Goal: Check status: Check status

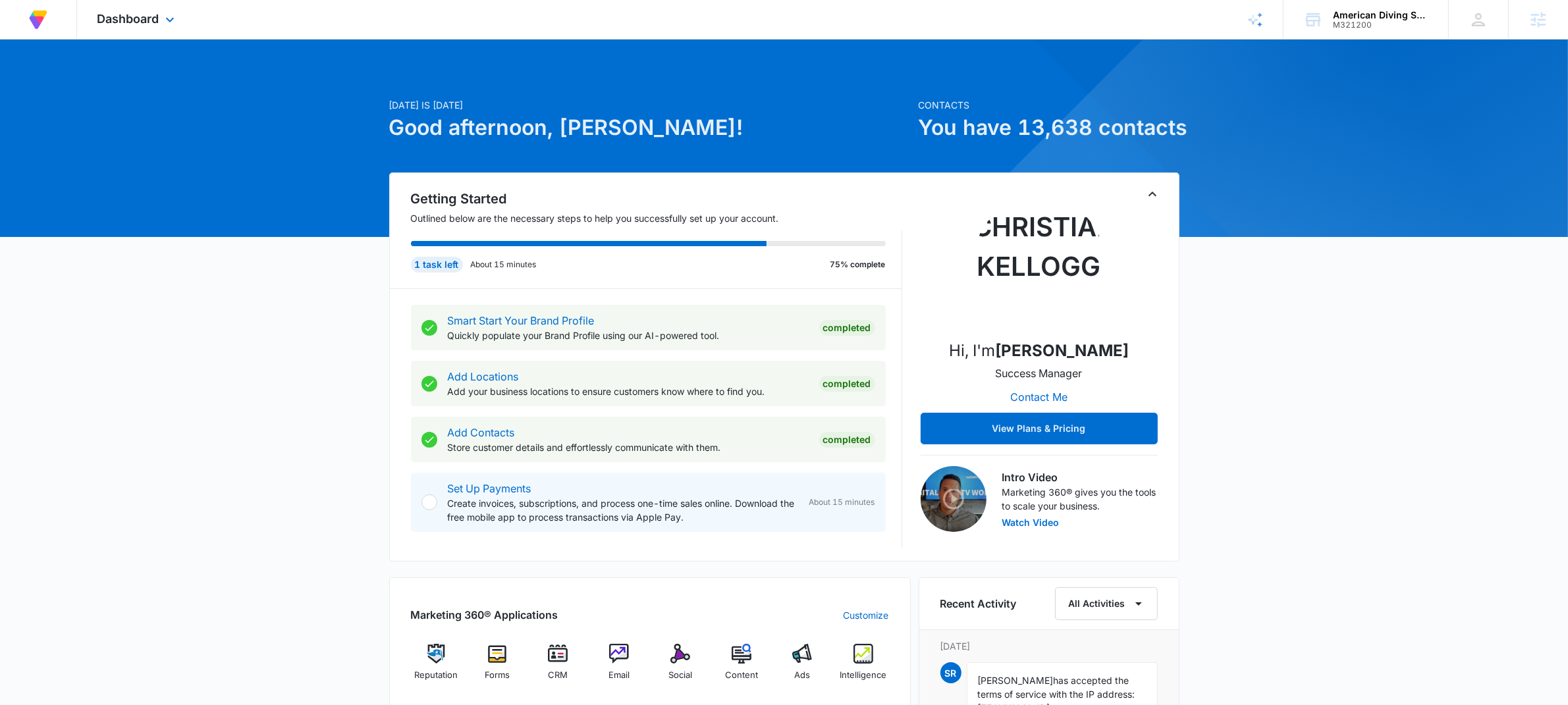
click at [105, 8] on div "Dashboard Apps Reputation Forms CRM Email Social Content Ads Intelligence Files…" at bounding box center [137, 19] width 121 height 39
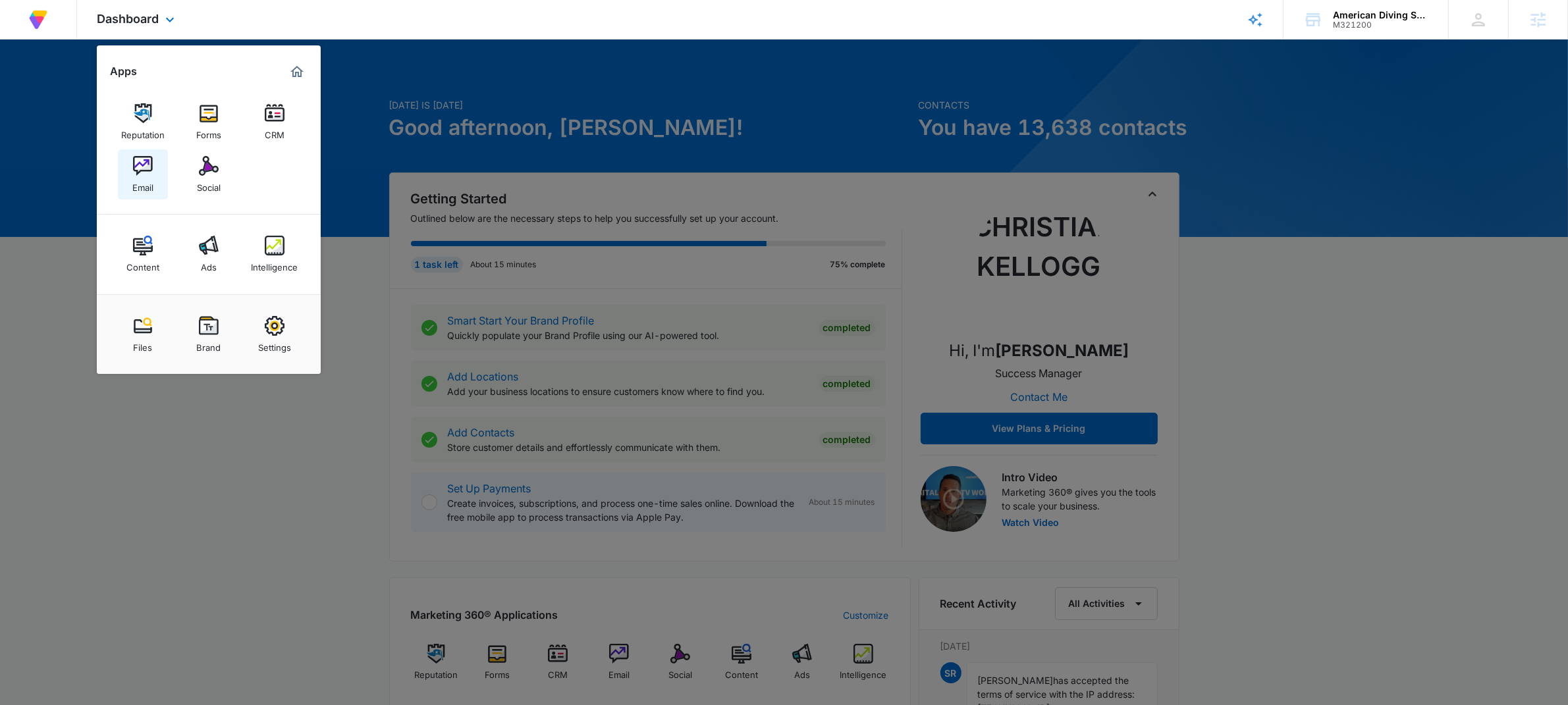
click at [141, 161] on img at bounding box center [143, 167] width 20 height 20
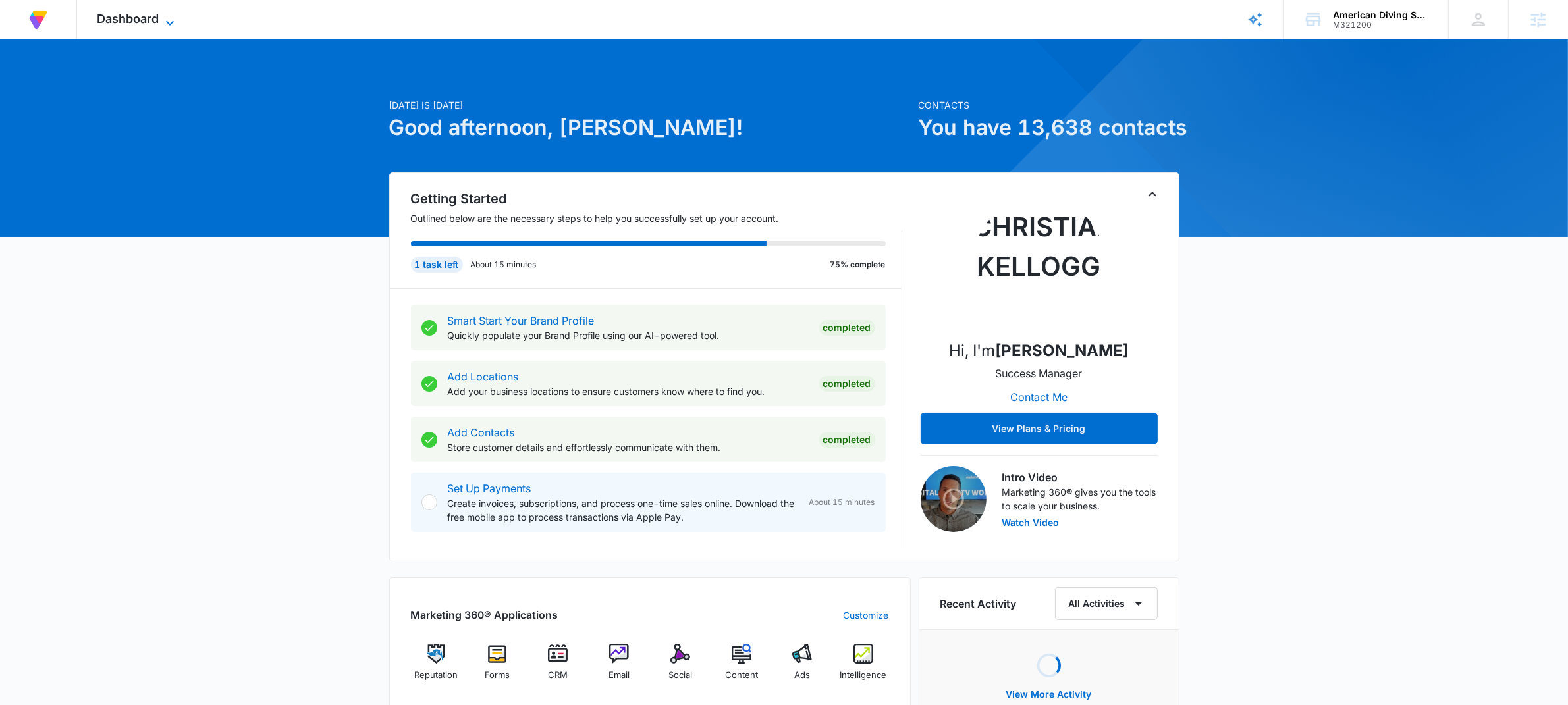
click at [139, 20] on span "Dashboard" at bounding box center [128, 19] width 62 height 14
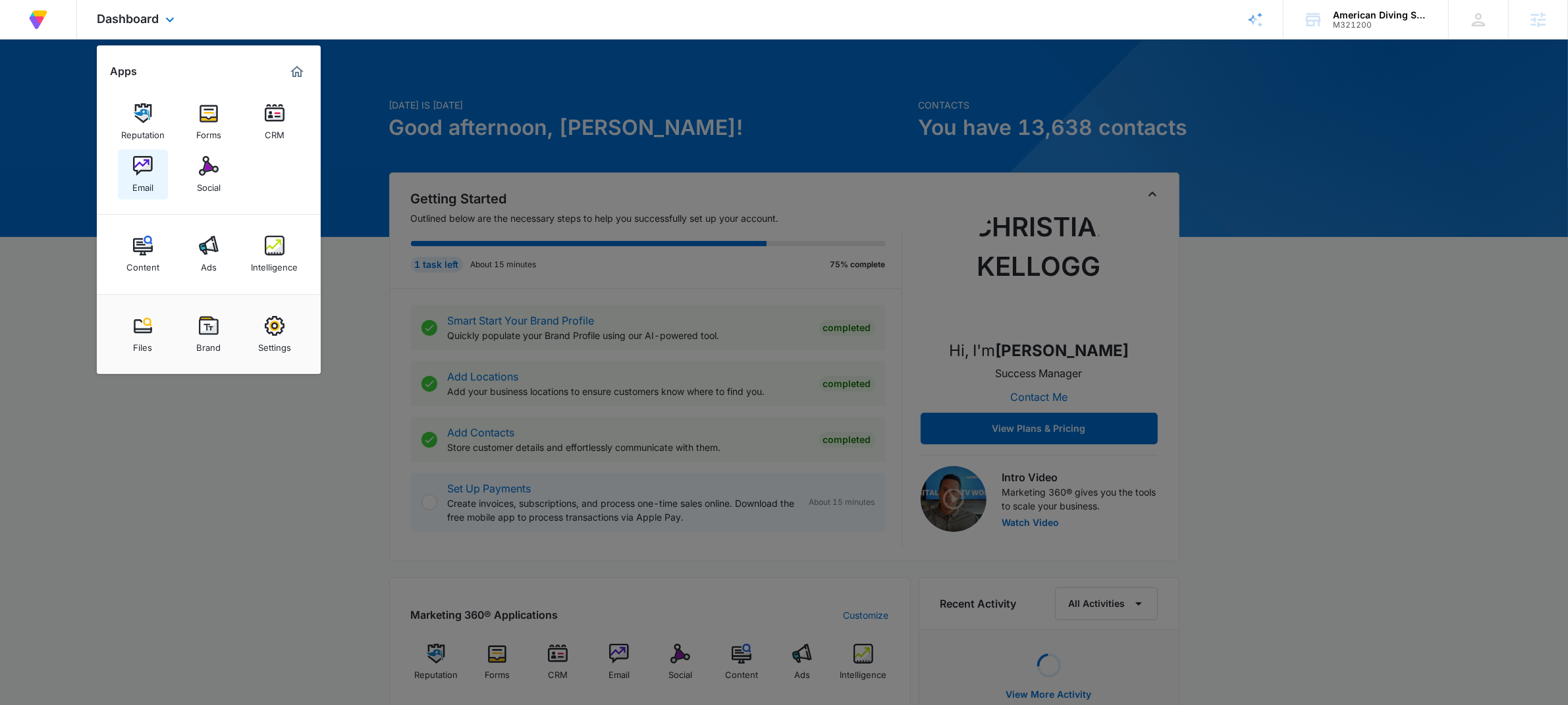
click at [143, 179] on div "Email" at bounding box center [143, 183] width 21 height 17
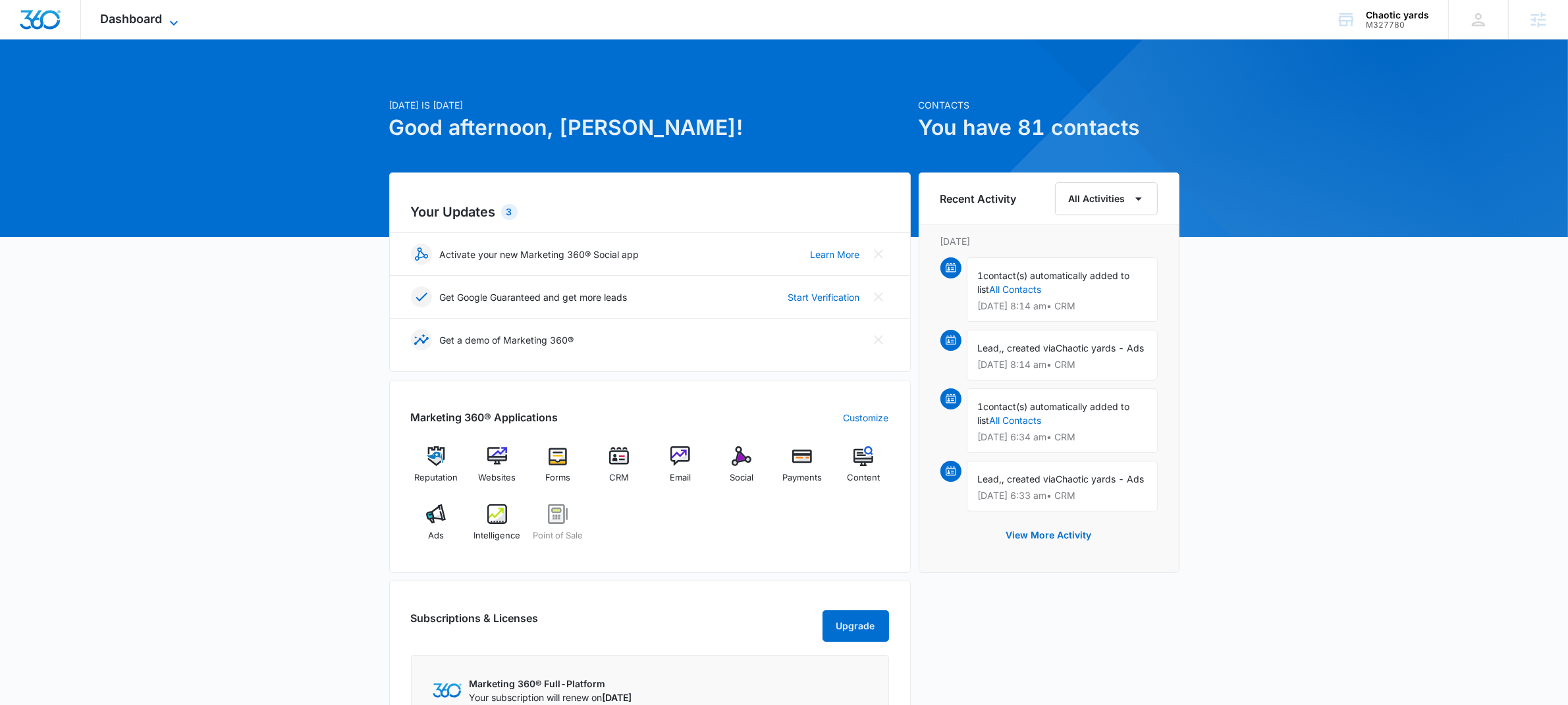
click at [120, 15] on span "Dashboard" at bounding box center [132, 19] width 62 height 14
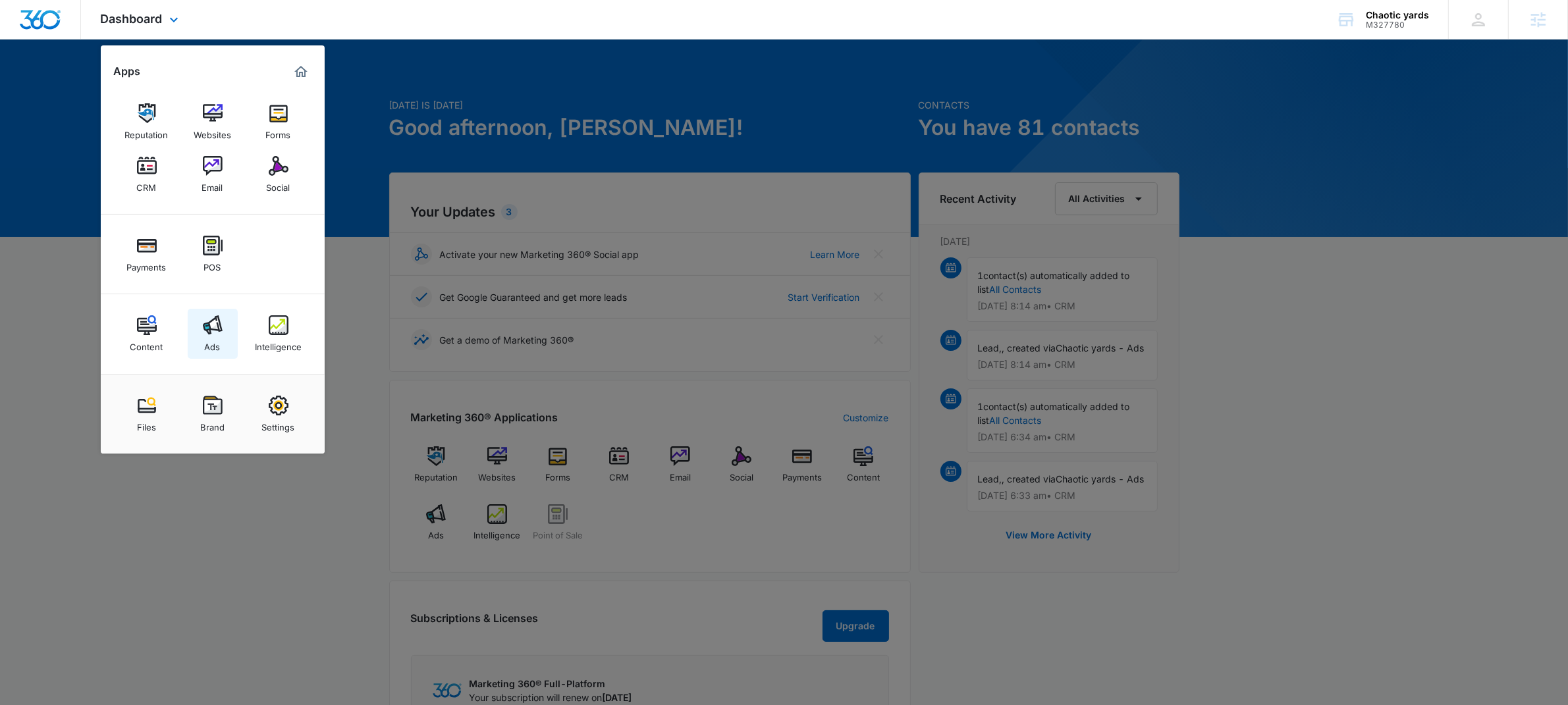
click at [216, 334] on img at bounding box center [212, 325] width 20 height 20
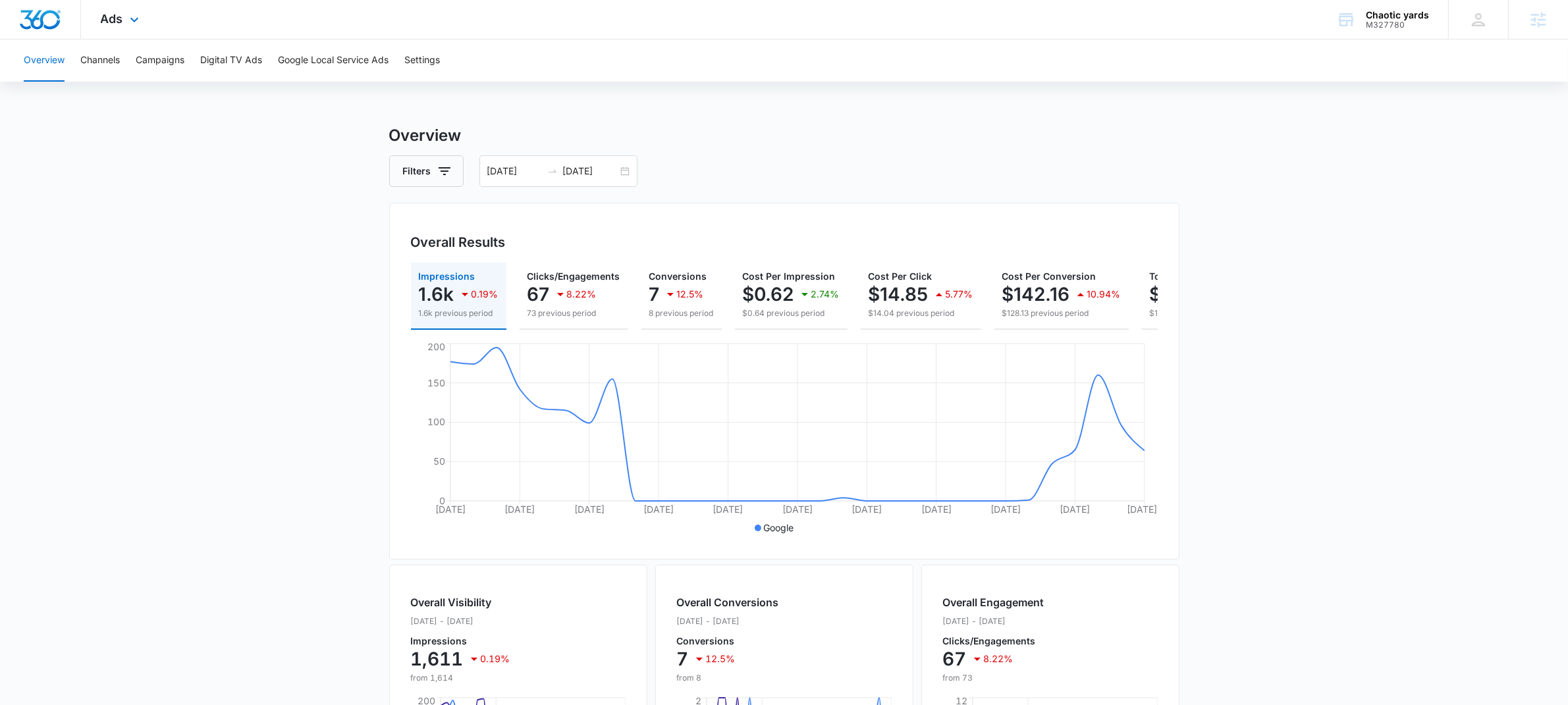
click at [109, 29] on div "Ads Apps Reputation Websites Forms CRM Email Social Payments POS Content Ads In…" at bounding box center [121, 19] width 81 height 39
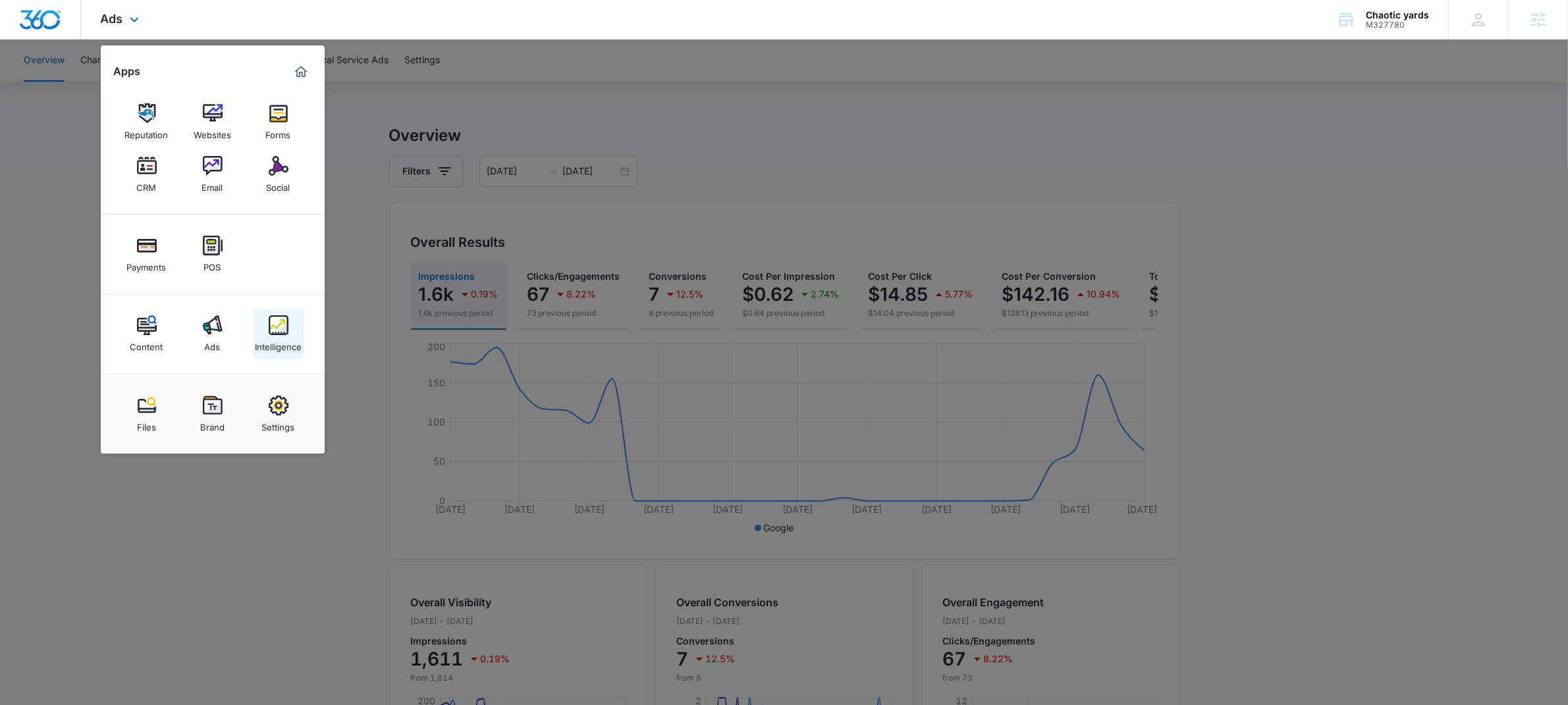
click at [289, 352] on link "Intelligence" at bounding box center [278, 334] width 50 height 50
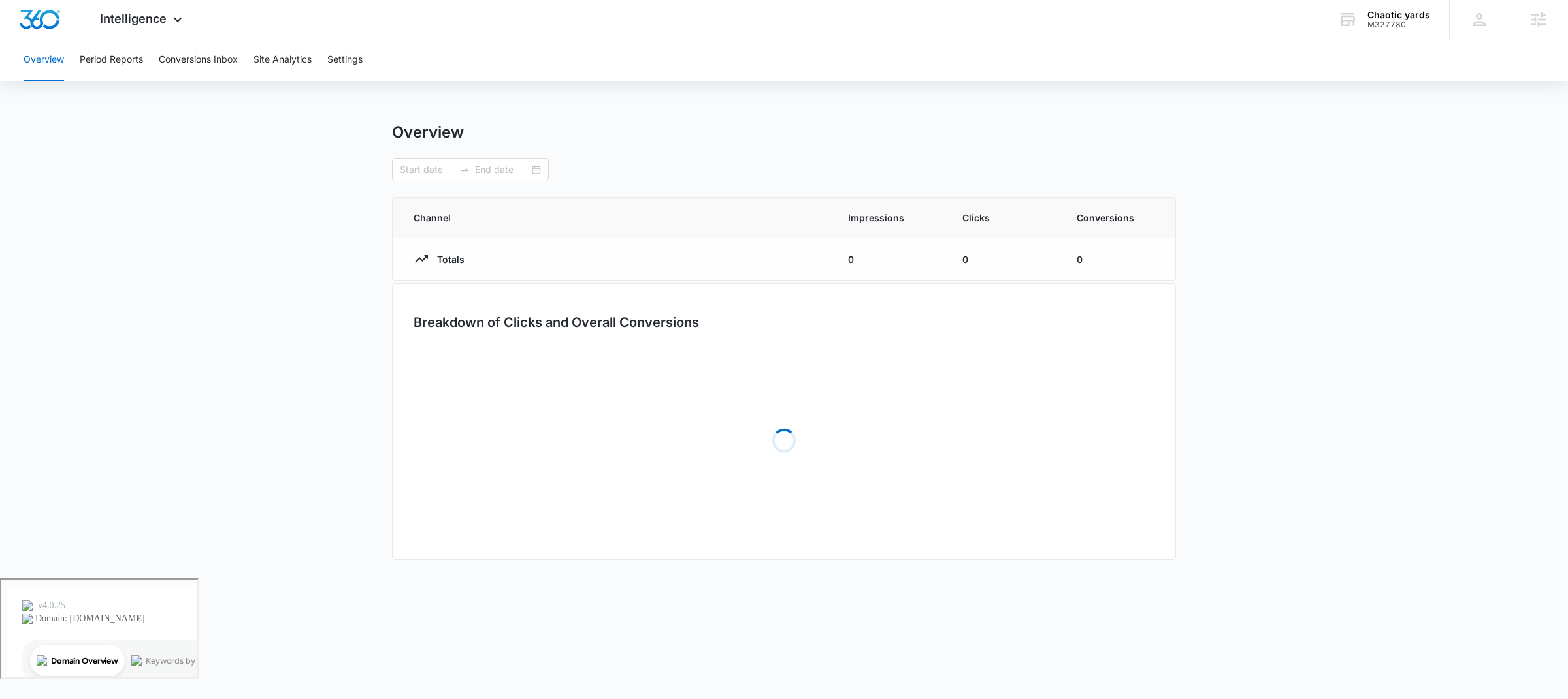
type input "08/15/2025"
type input "09/14/2025"
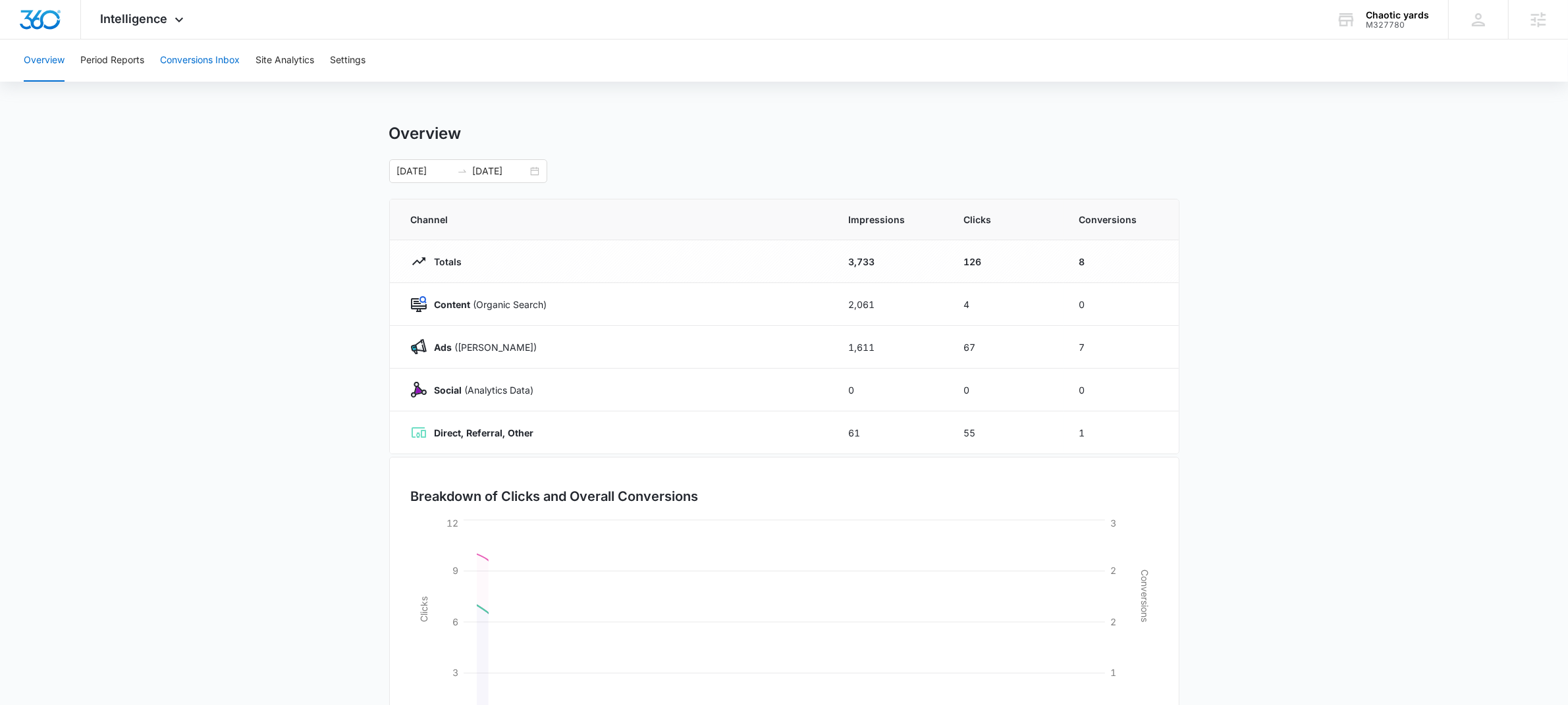
click at [214, 58] on button "Conversions Inbox" at bounding box center [199, 61] width 80 height 42
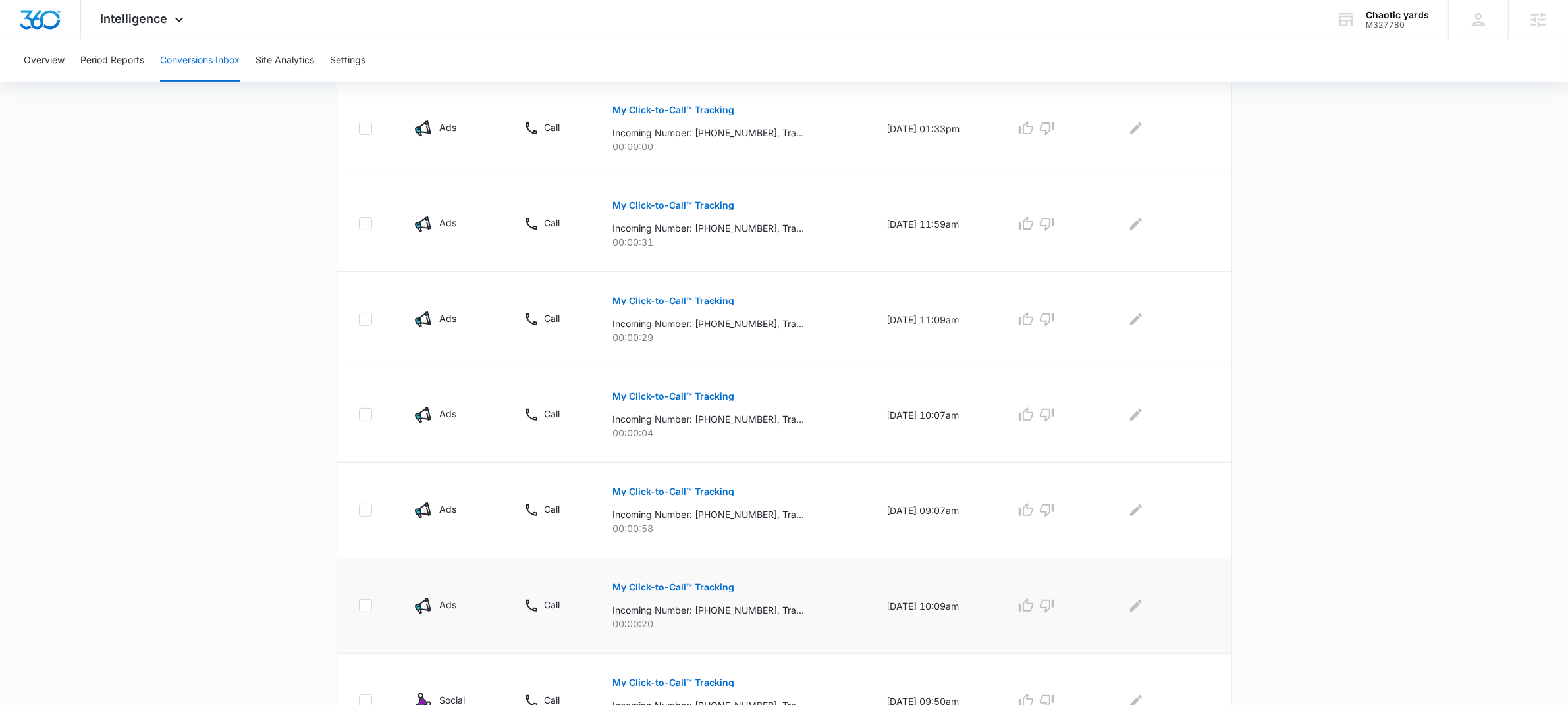
scroll to position [707, 0]
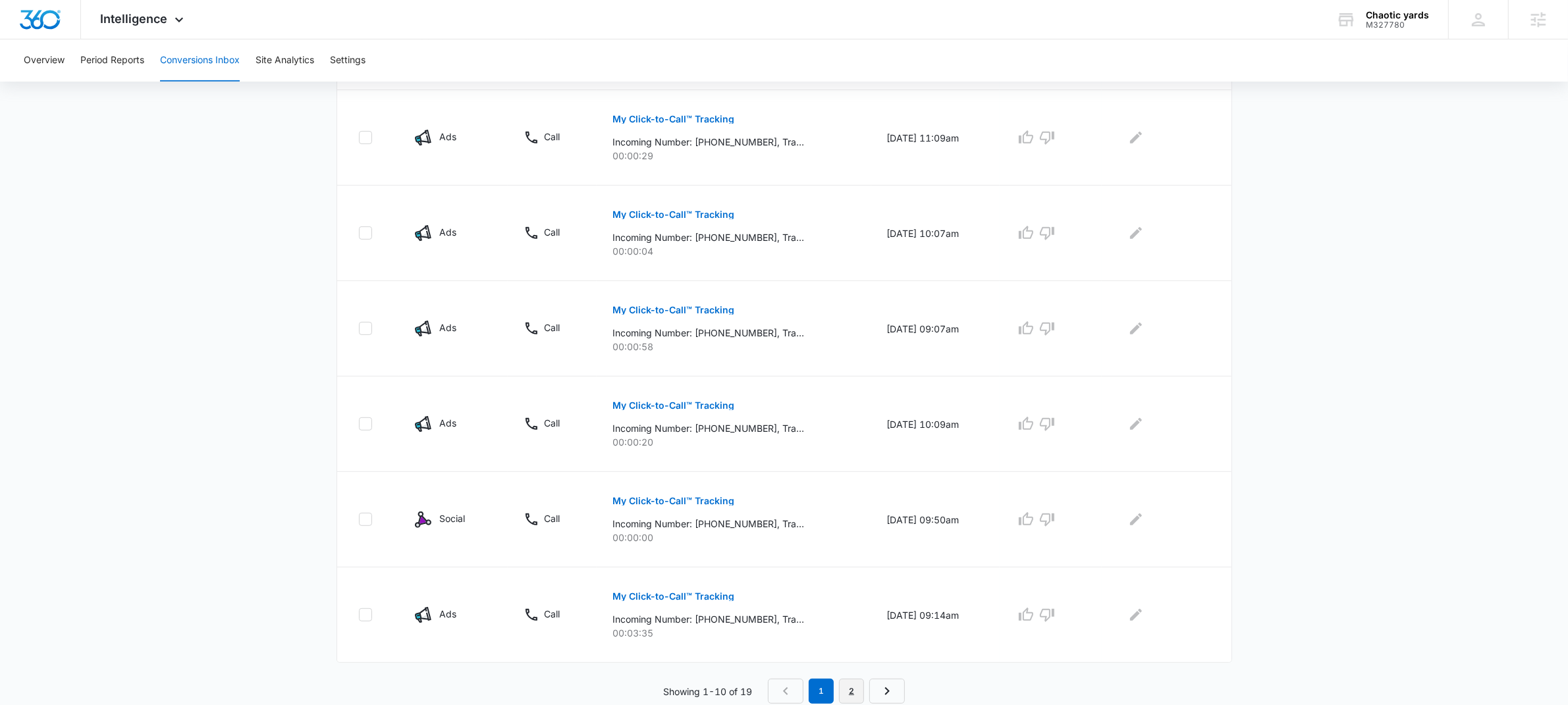
click at [846, 692] on link "2" at bounding box center [850, 691] width 25 height 25
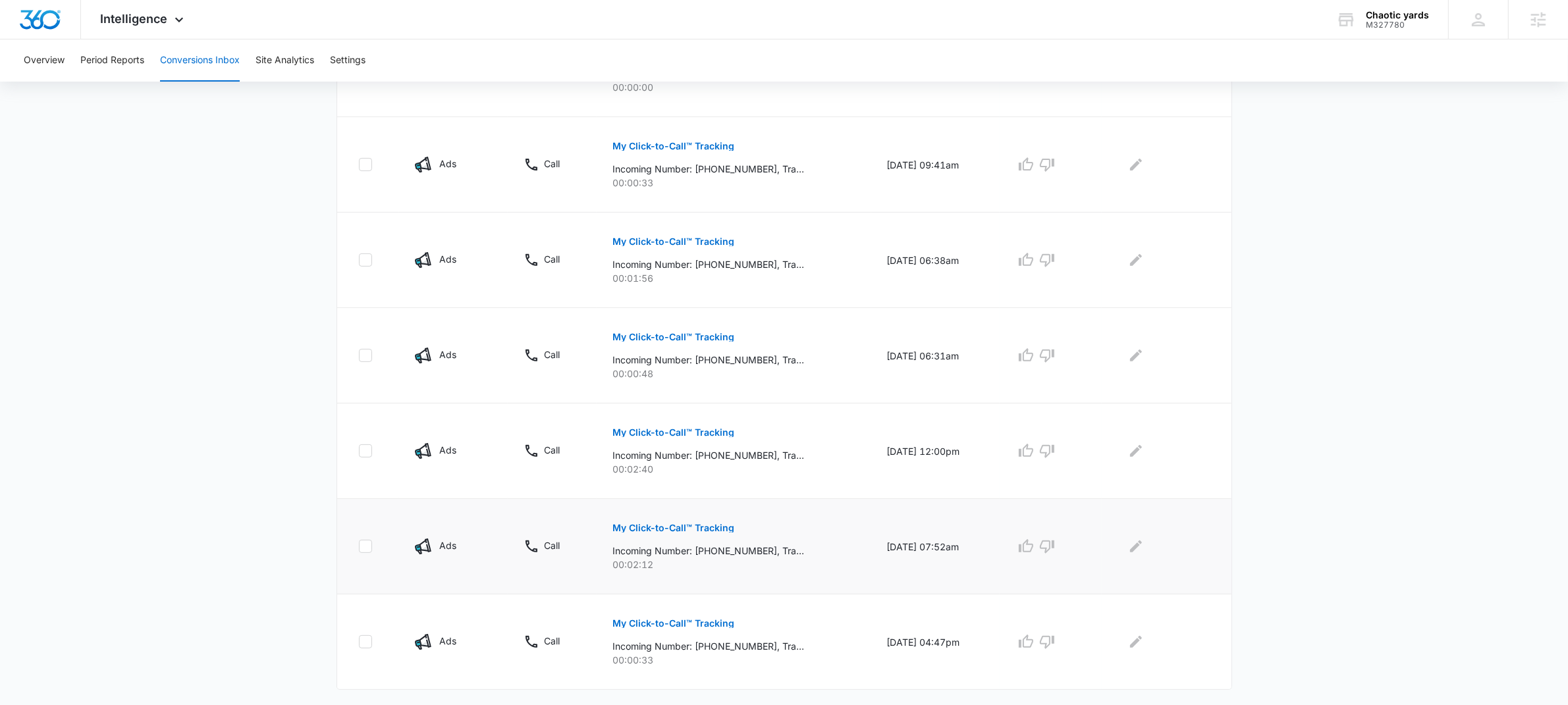
scroll to position [588, 0]
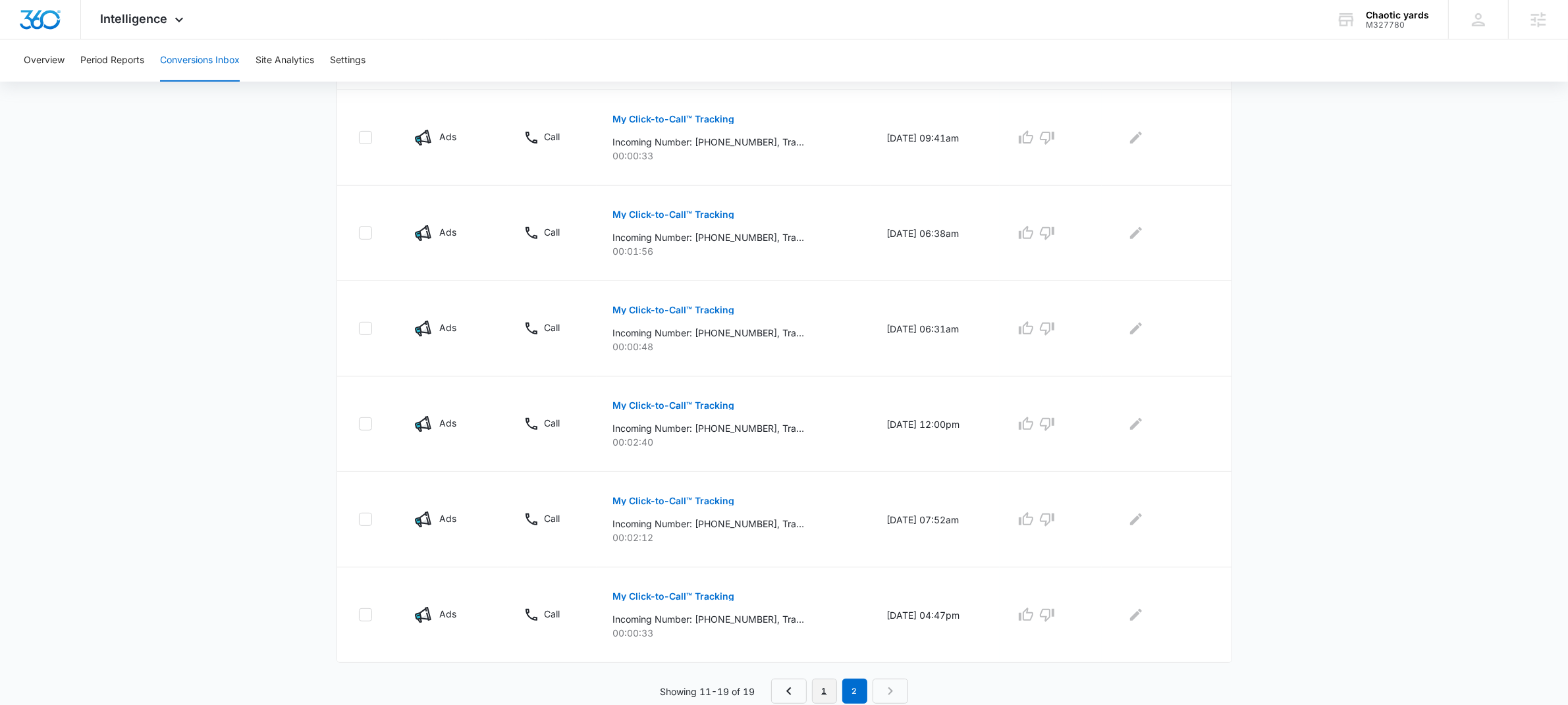
click at [829, 688] on link "1" at bounding box center [823, 691] width 25 height 25
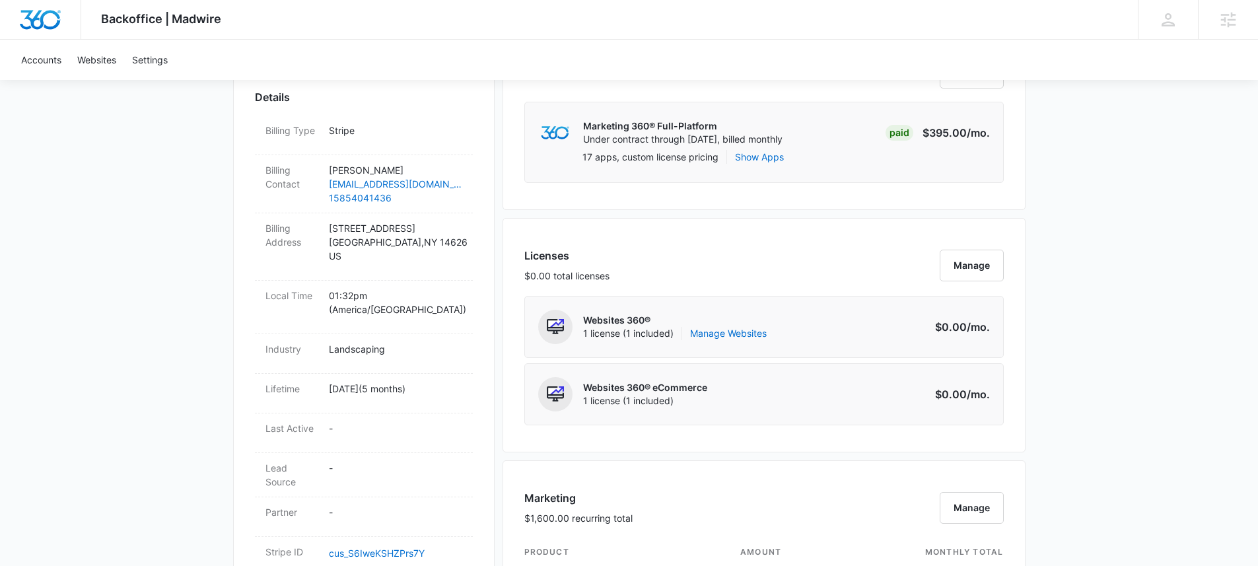
scroll to position [388, 0]
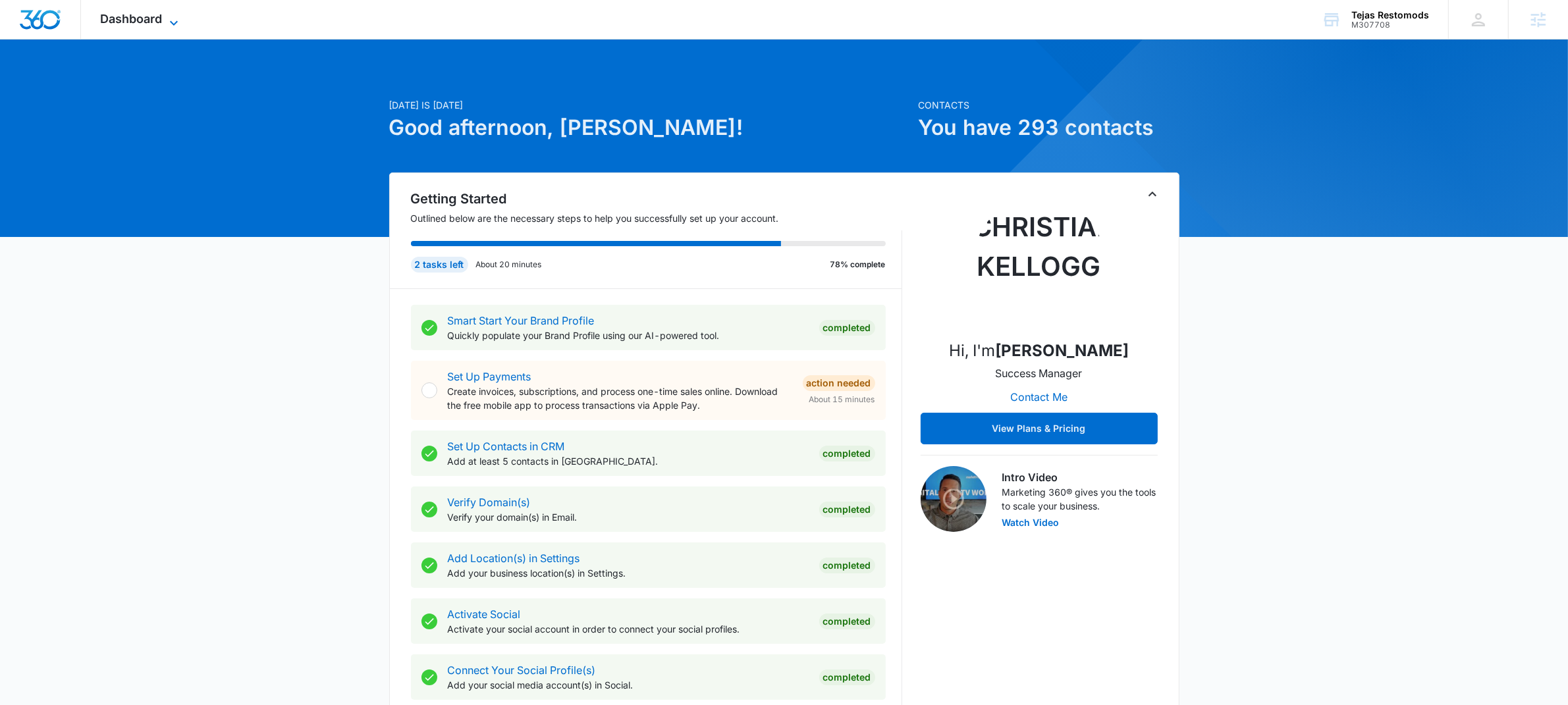
click at [147, 19] on span "Dashboard" at bounding box center [132, 19] width 62 height 14
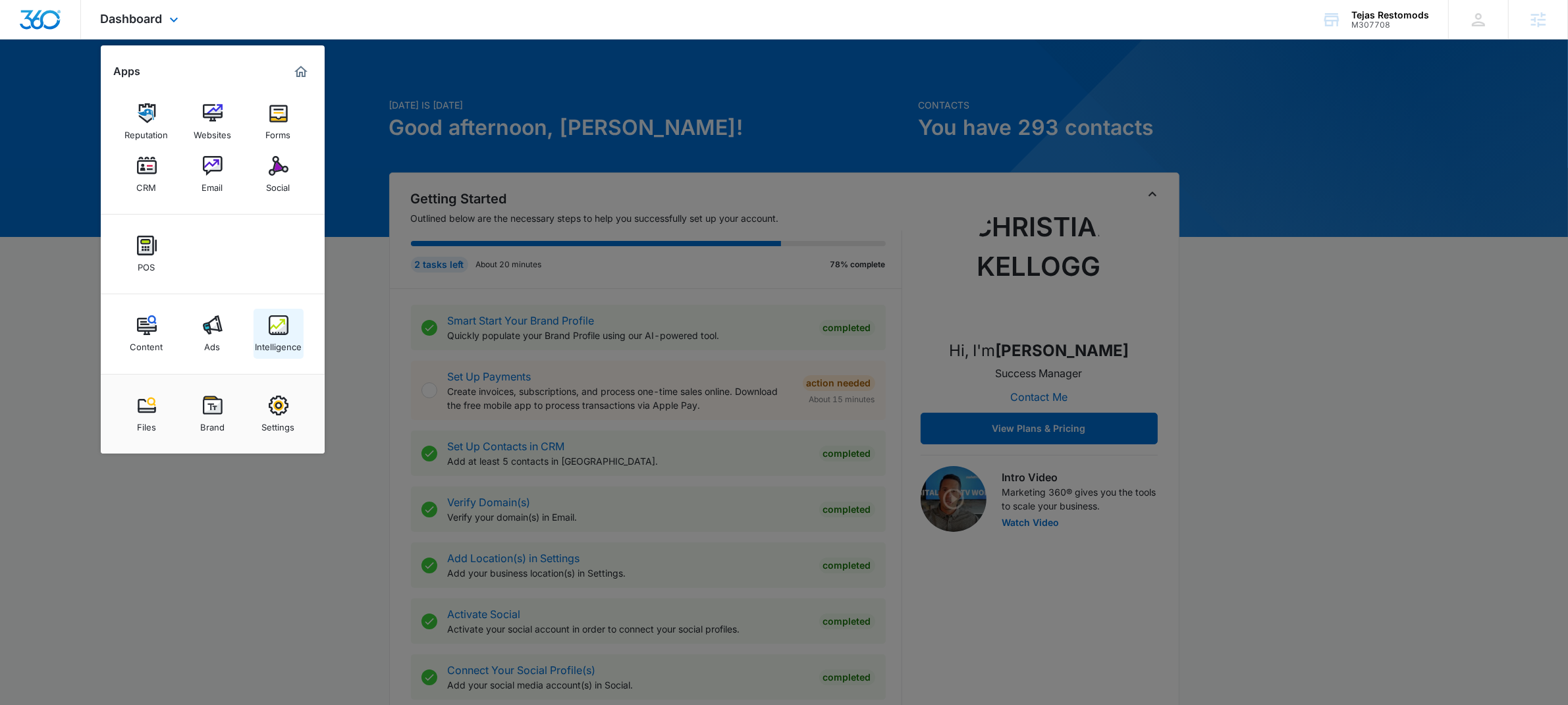
click at [266, 325] on link "Intelligence" at bounding box center [278, 334] width 50 height 50
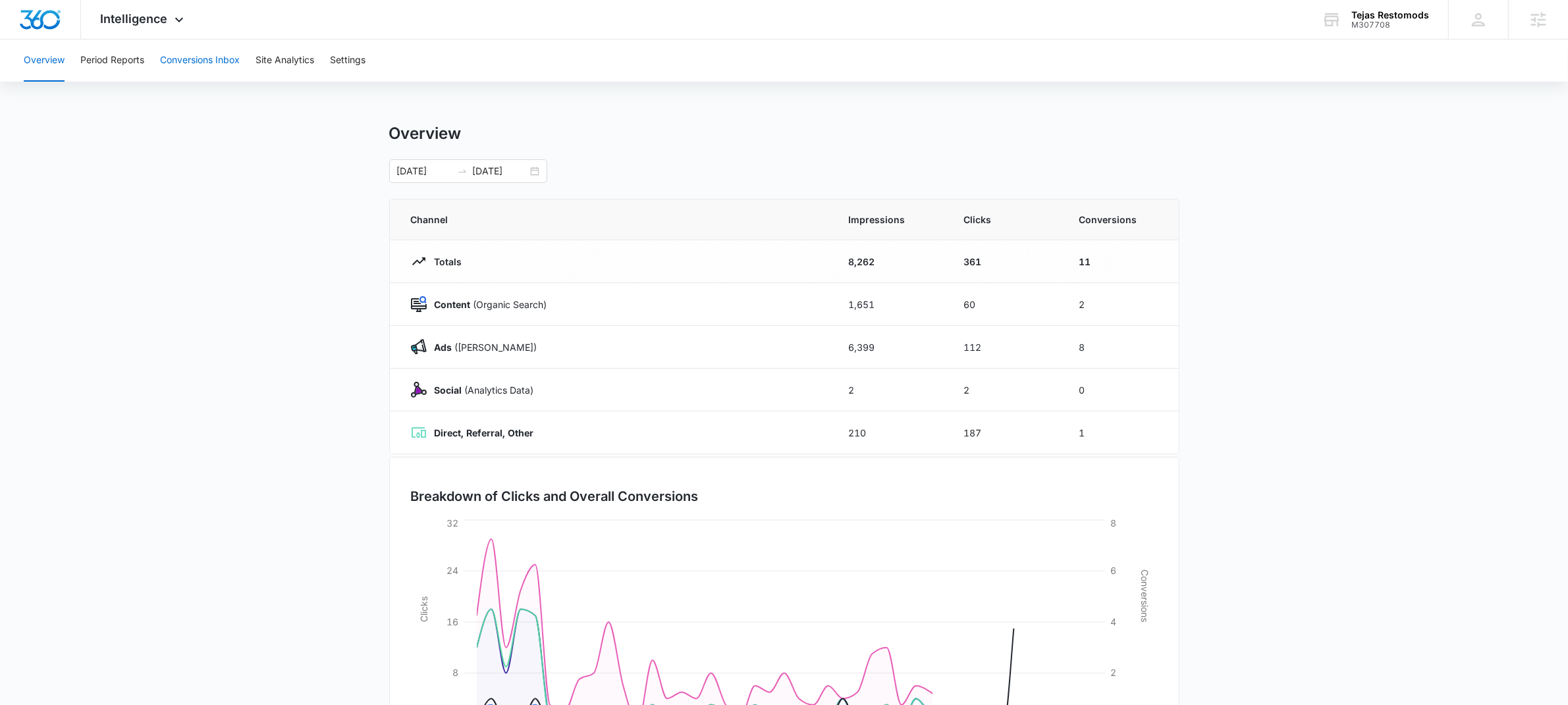
click at [193, 47] on button "Conversions Inbox" at bounding box center [199, 61] width 80 height 42
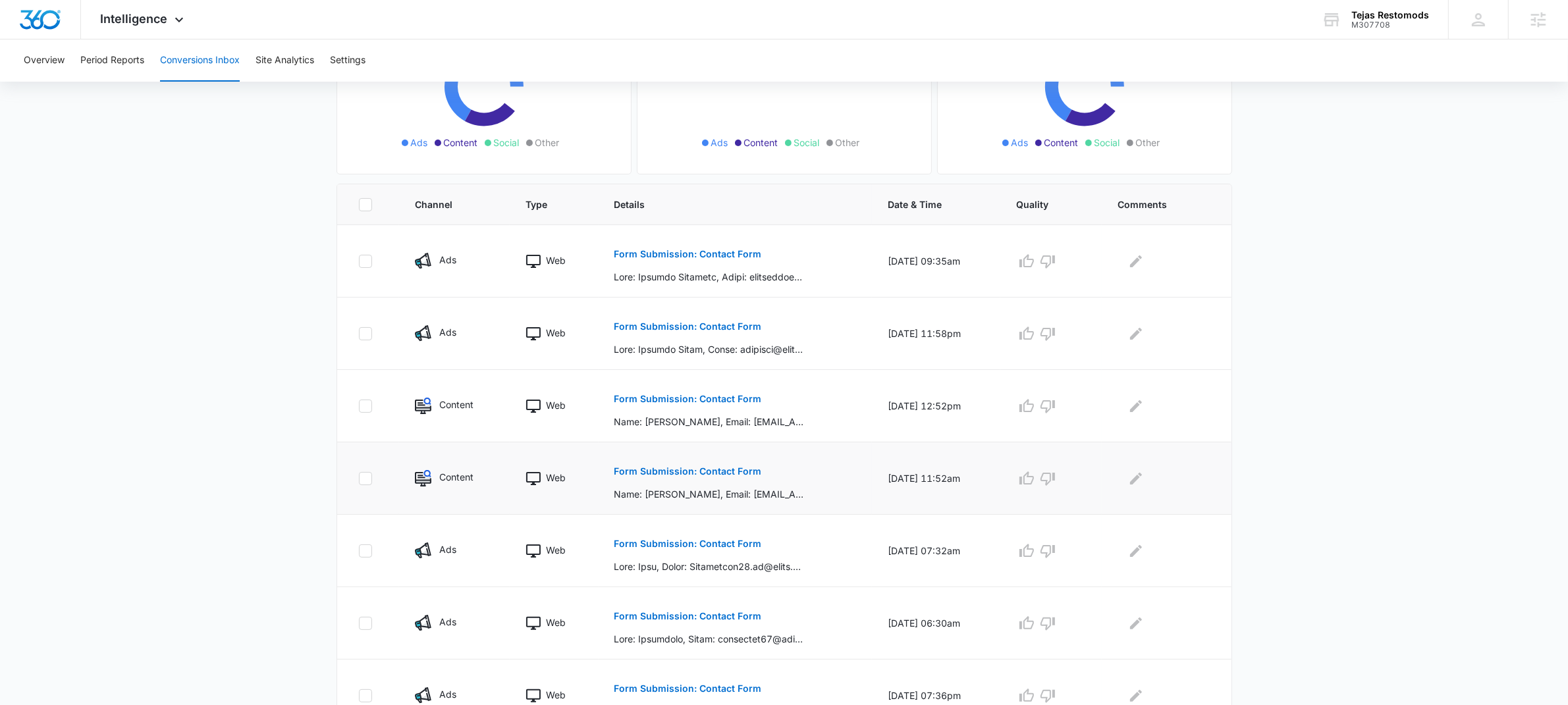
scroll to position [320, 0]
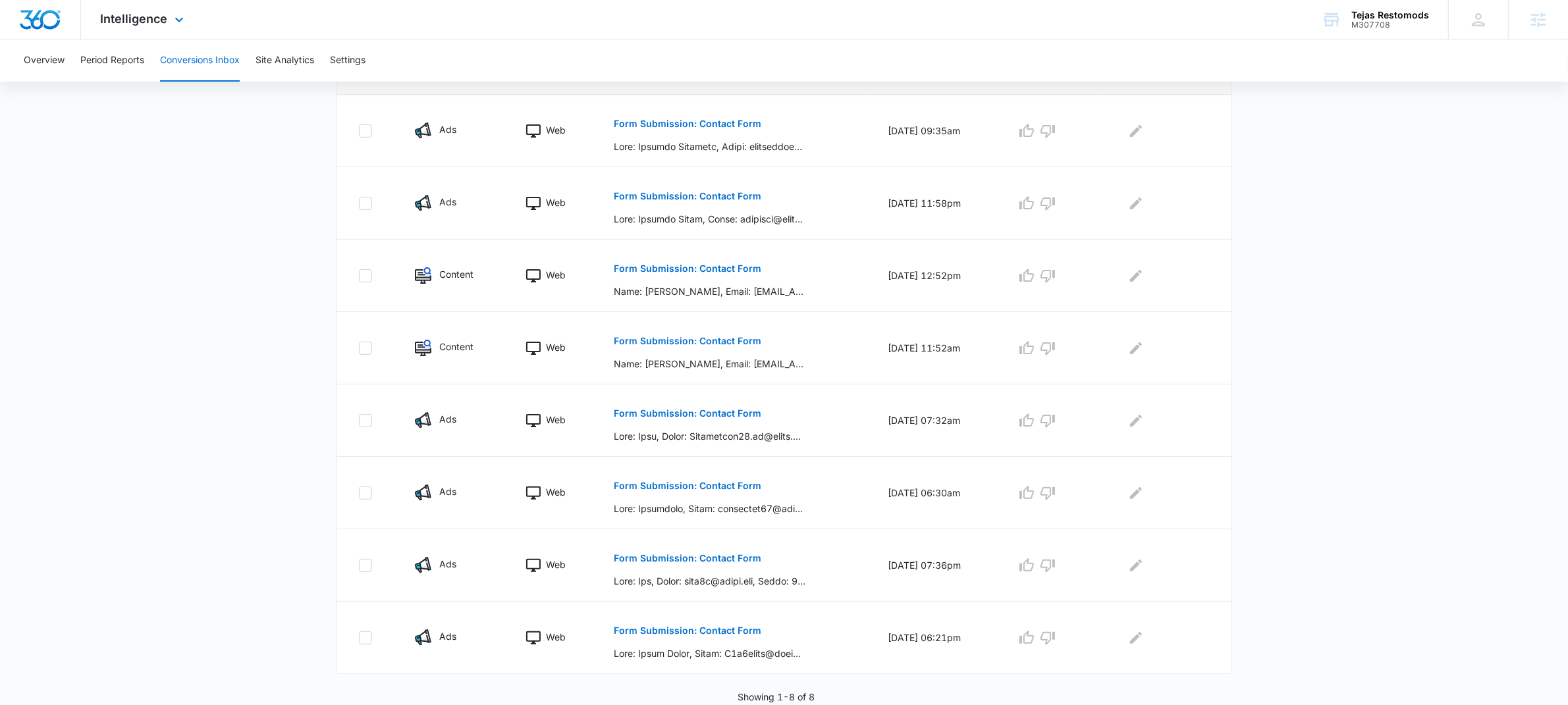
click at [147, 26] on div "Intelligence Apps Reputation Websites Forms CRM Email Social POS Content Ads In…" at bounding box center [144, 19] width 126 height 39
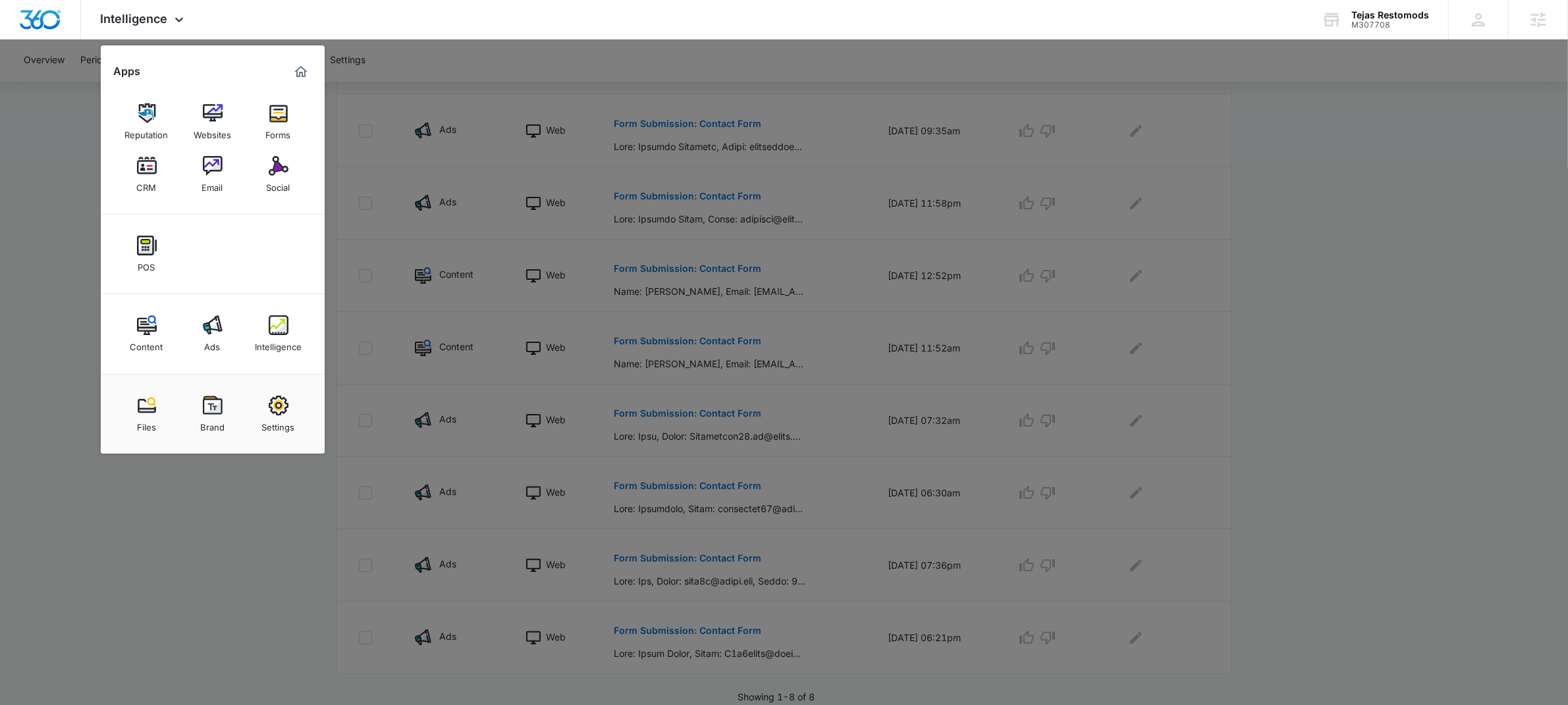
click at [191, 544] on div at bounding box center [784, 352] width 1568 height 705
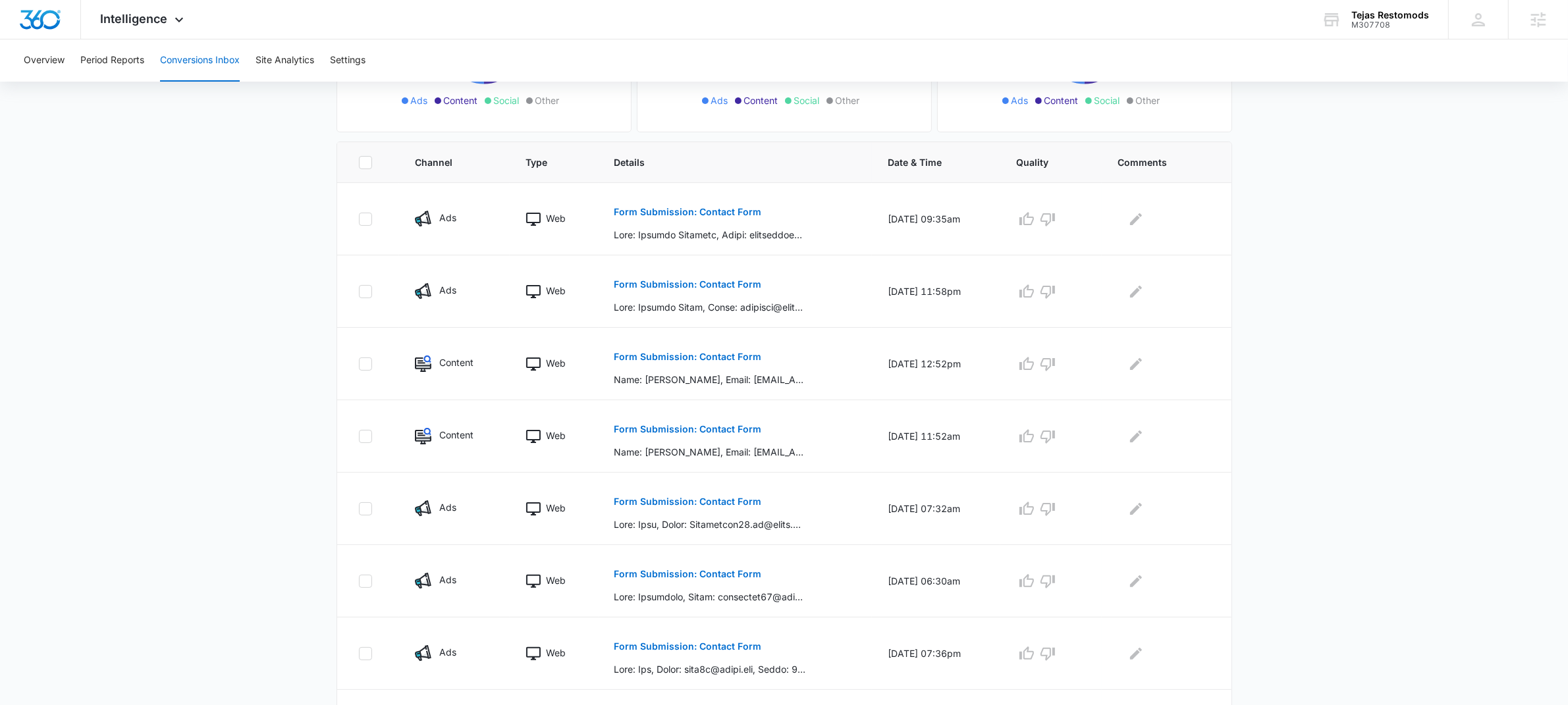
scroll to position [0, 0]
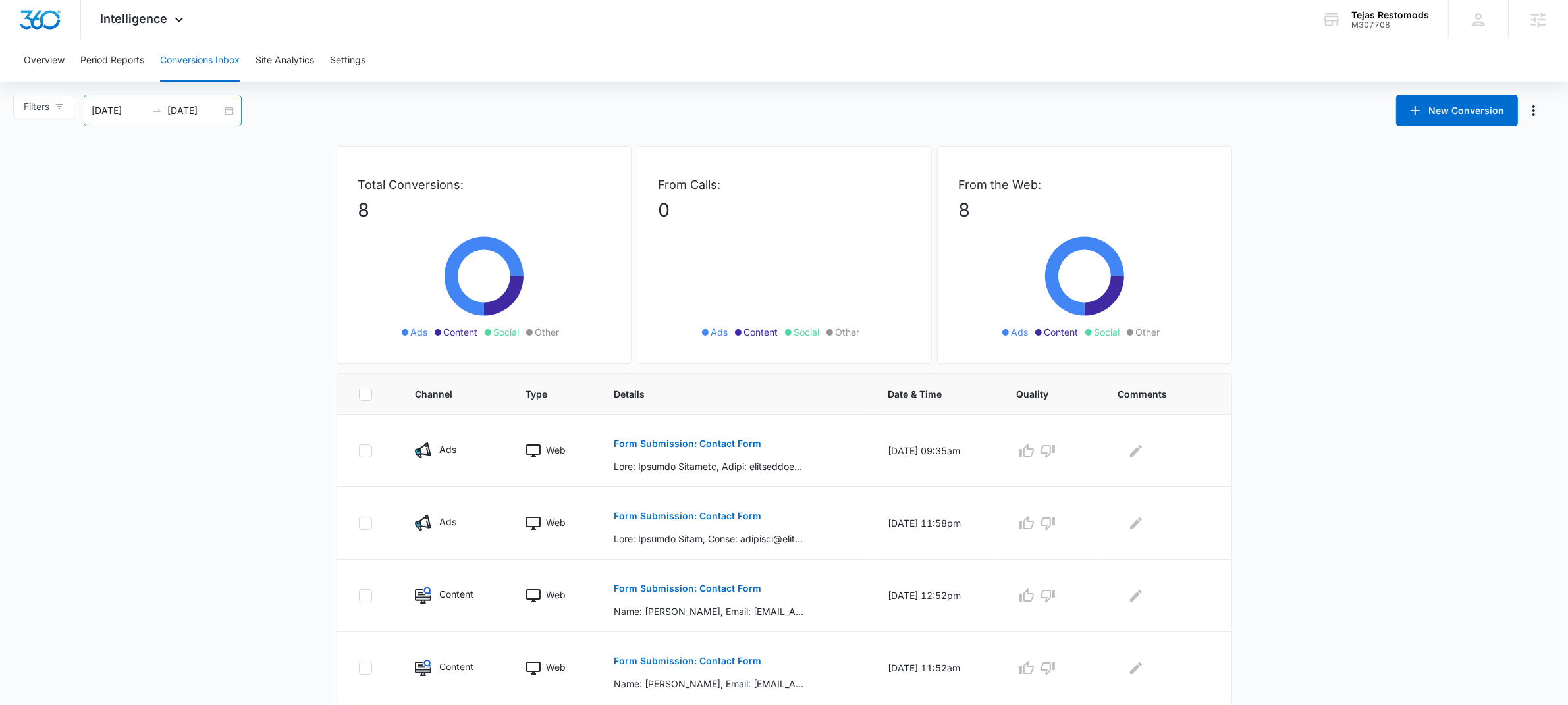
click at [228, 110] on div "[DATE] [DATE]" at bounding box center [162, 111] width 158 height 32
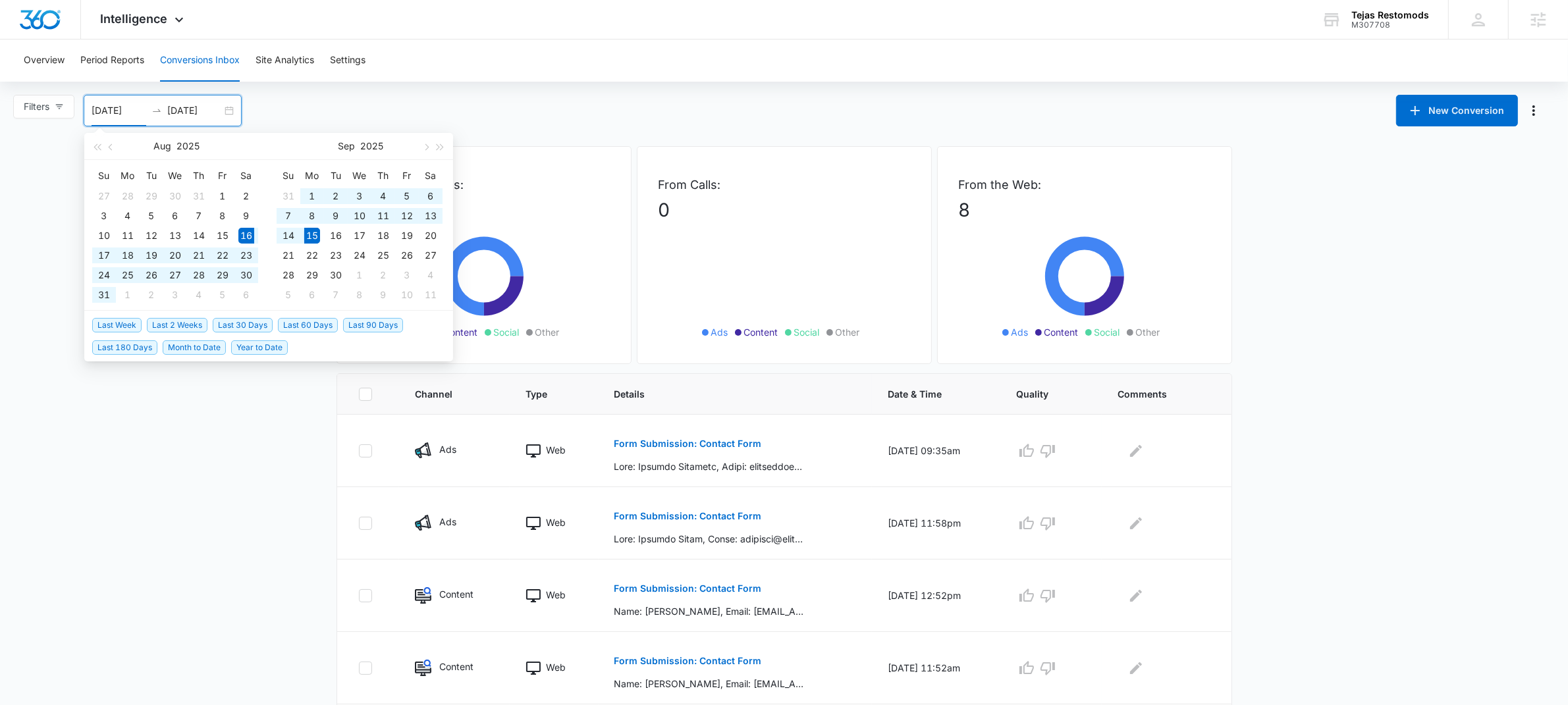
click at [772, 220] on p "0" at bounding box center [784, 210] width 251 height 28
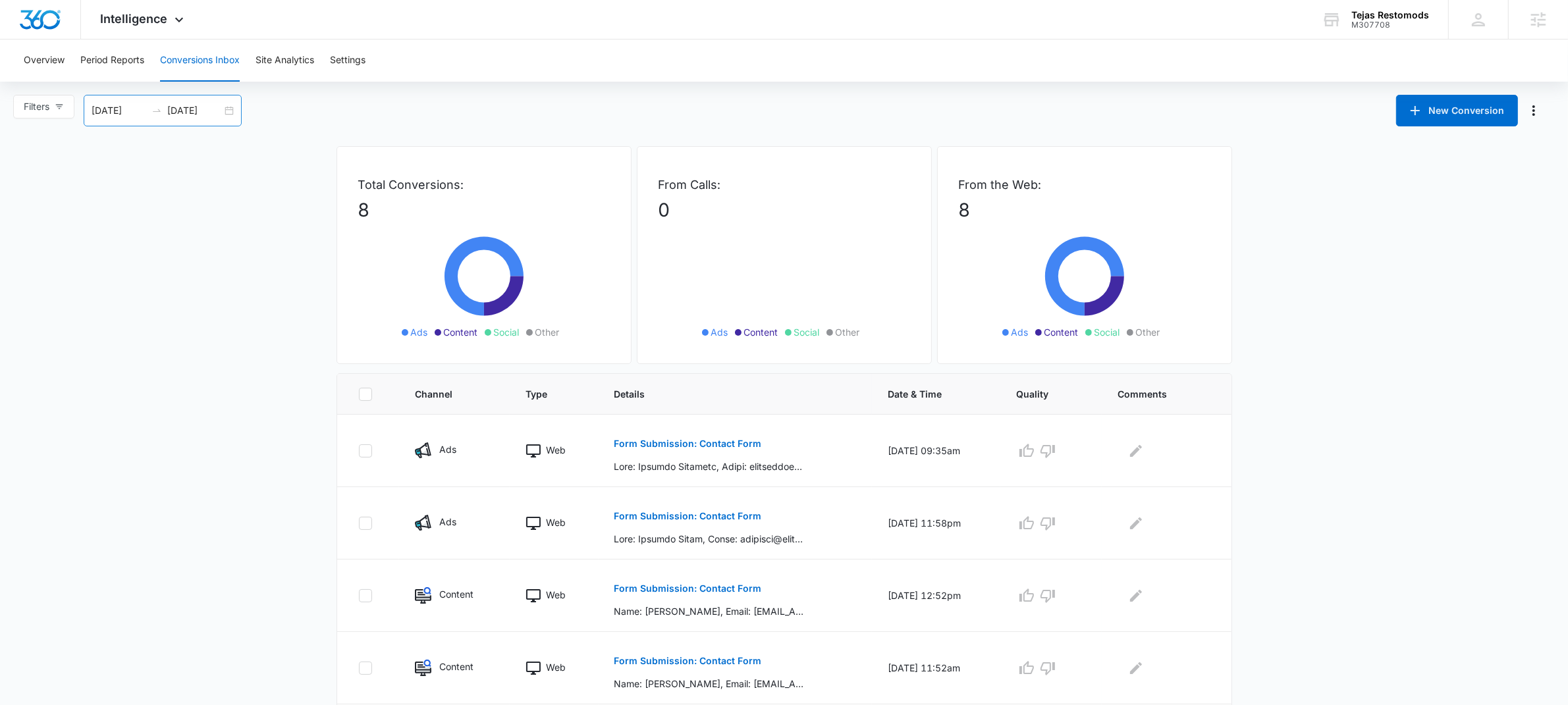
click at [231, 108] on div "[DATE] [DATE]" at bounding box center [162, 111] width 158 height 32
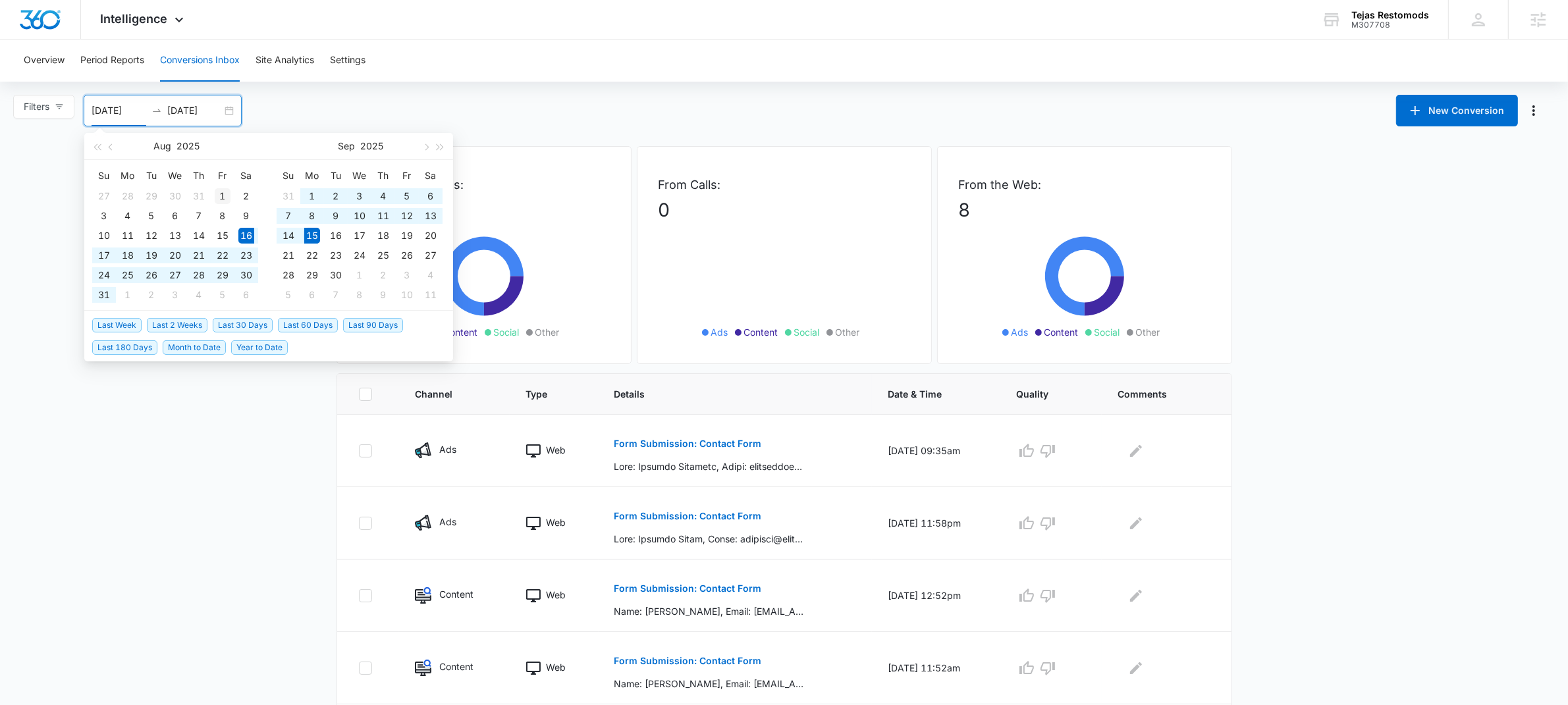
type input "[DATE]"
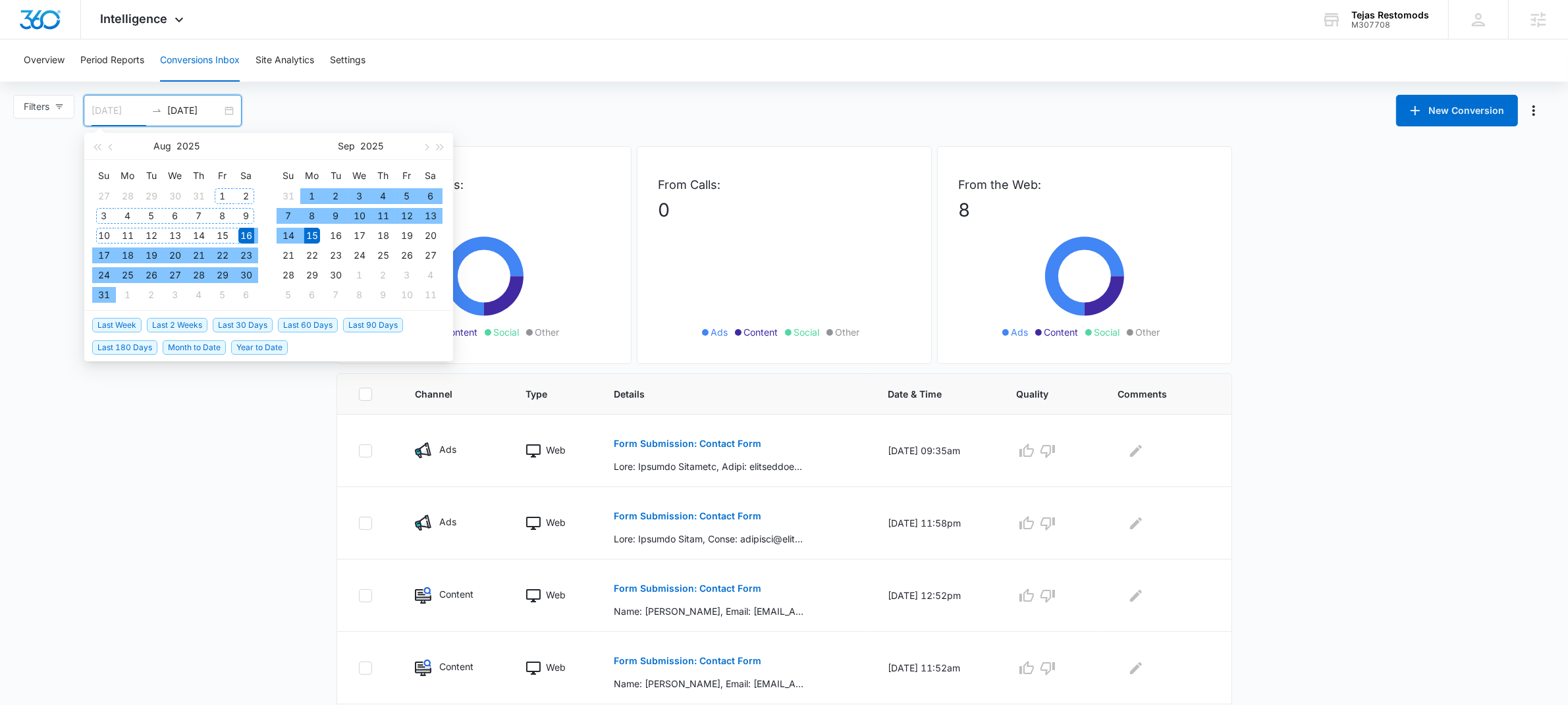
click at [218, 195] on div "1" at bounding box center [222, 196] width 16 height 16
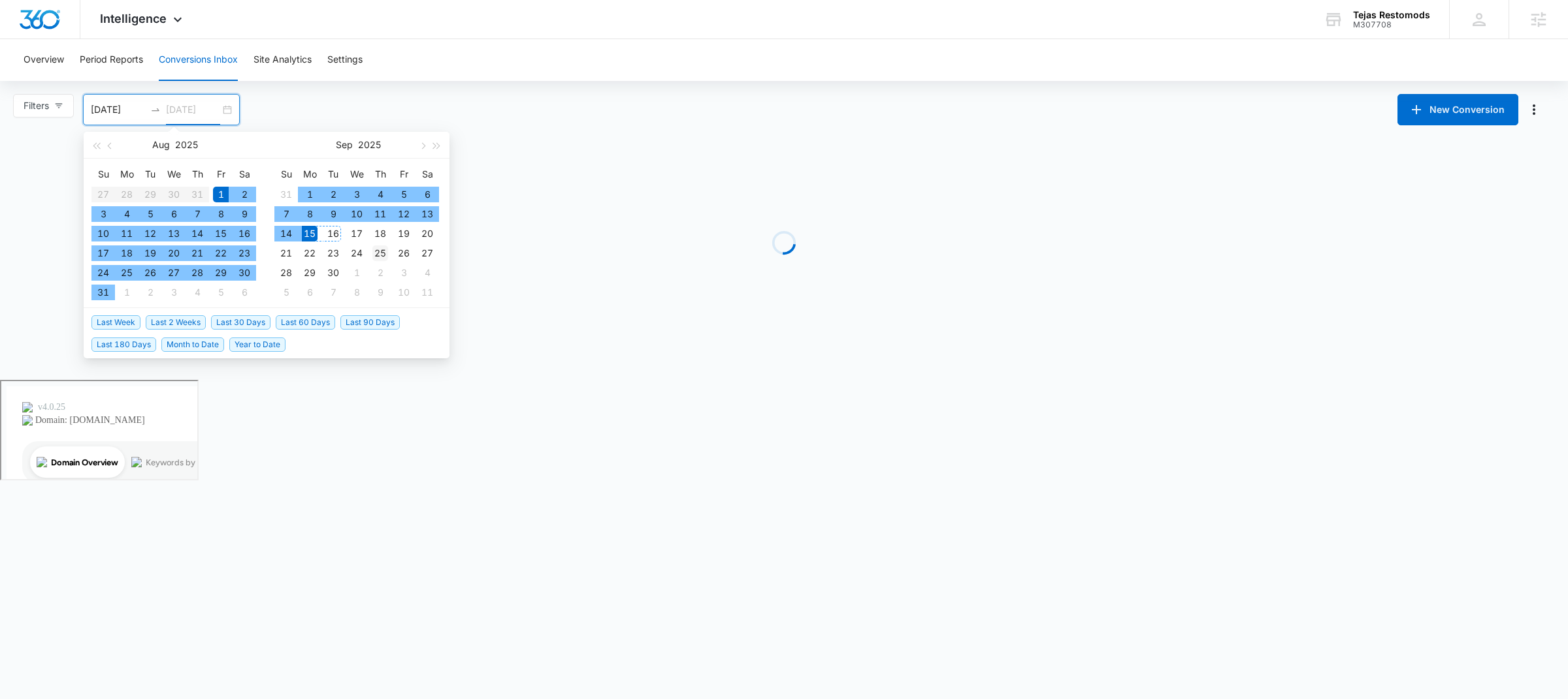
type input "[DATE]"
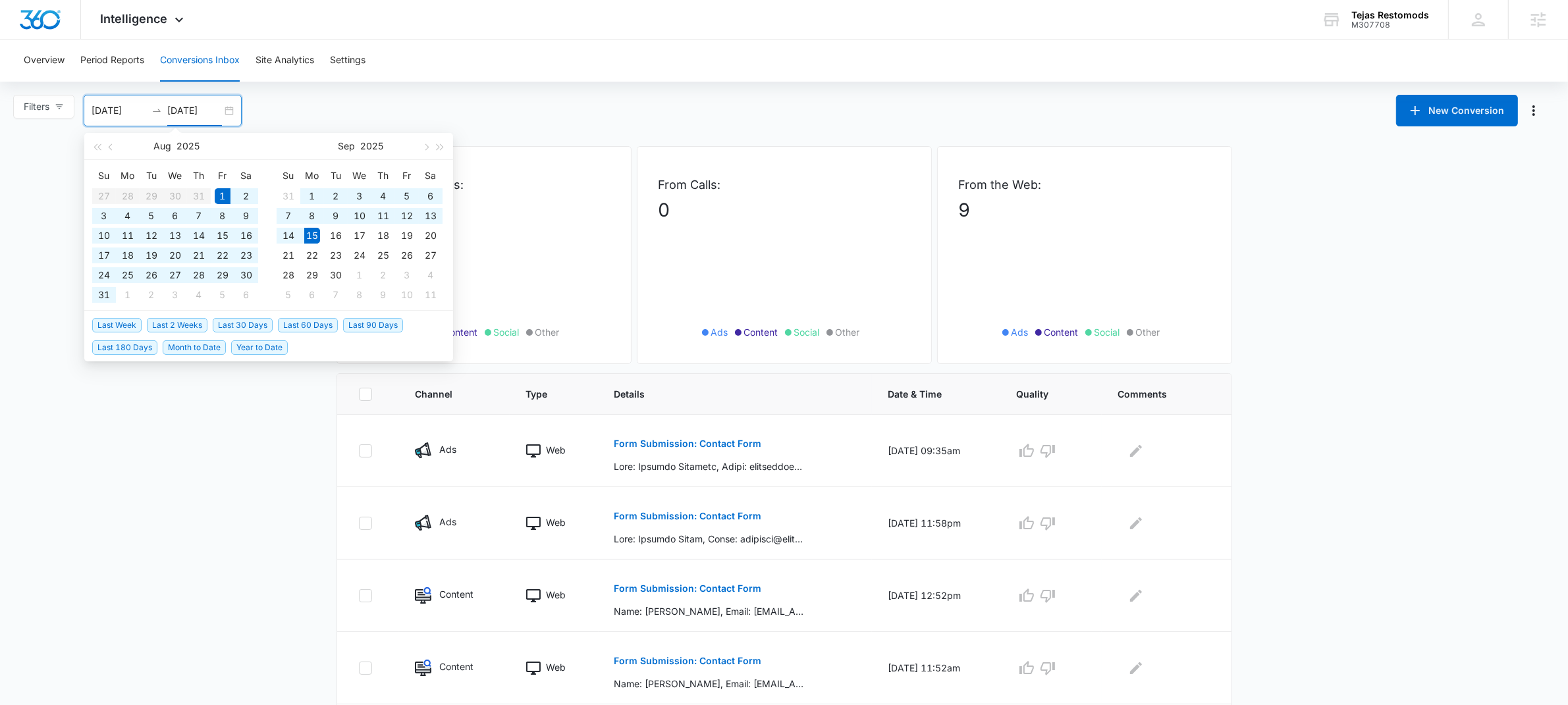
click at [609, 98] on div "Filters [DATE] [DATE] New Conversion [DATE] Su Mo Tu We Th Fr Sa 27 28 29 30 31…" at bounding box center [784, 111] width 1568 height 32
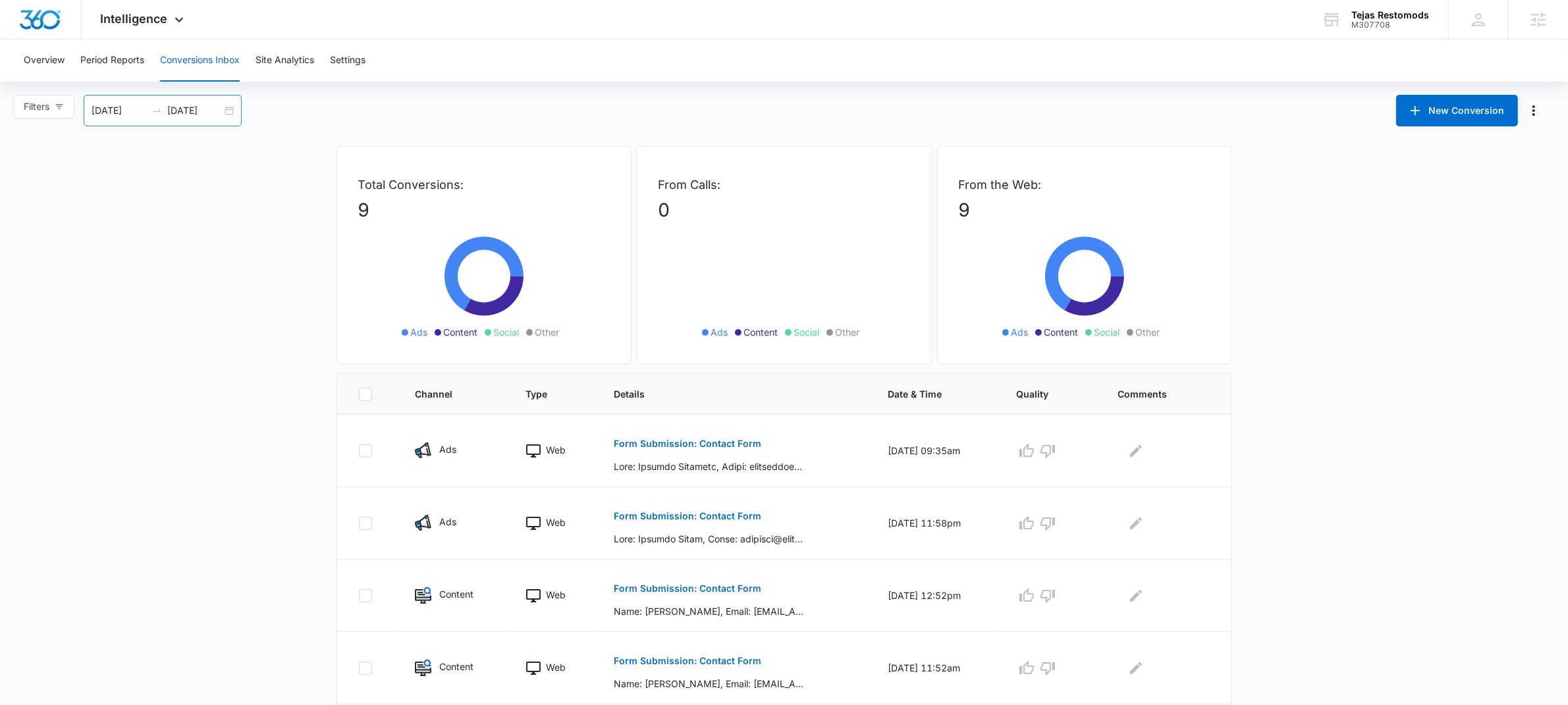
click at [235, 110] on div "[DATE] [DATE]" at bounding box center [162, 111] width 158 height 32
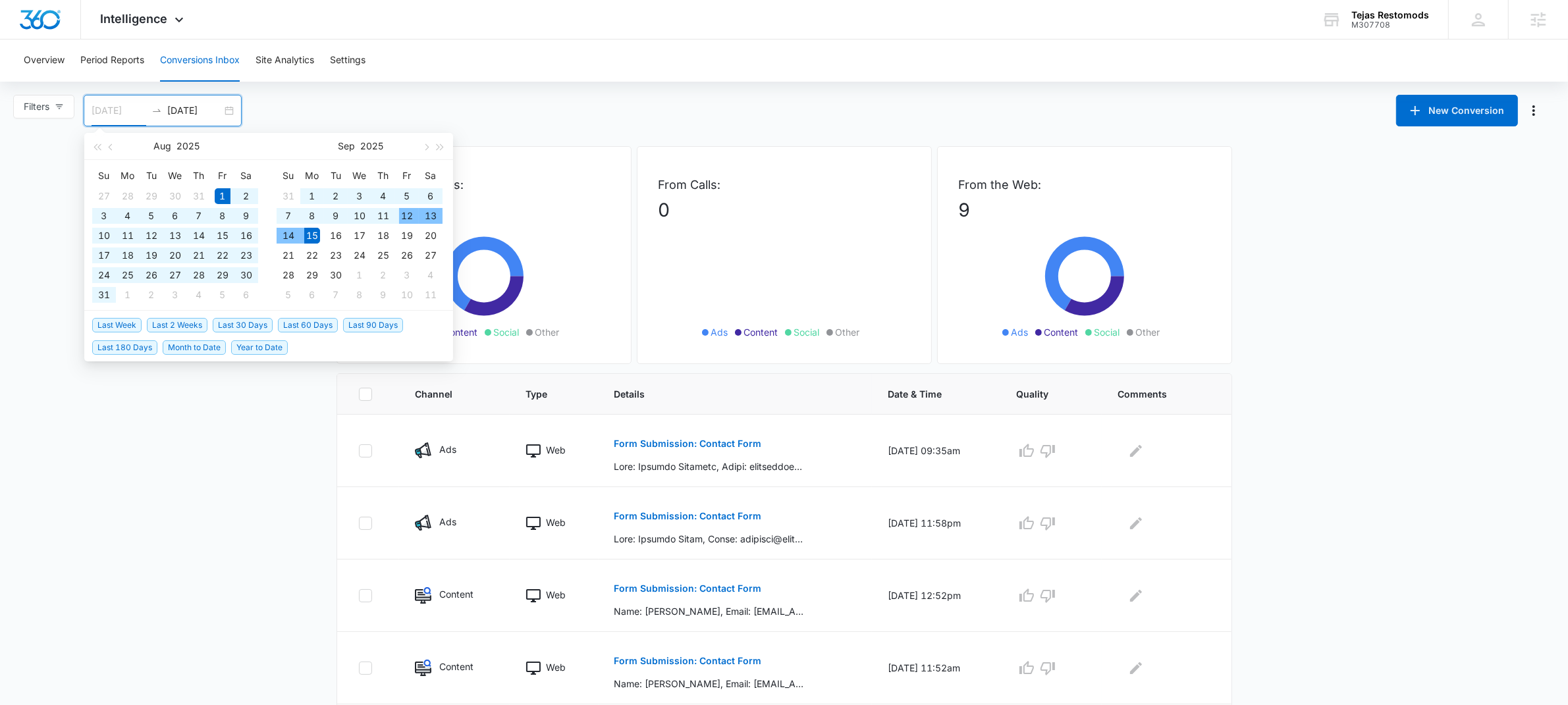
type input "[DATE]"
click at [337, 107] on div "Filters [DATE] [DATE] New Conversion [DATE] Su Mo Tu We Th Fr Sa 27 28 29 30 31…" at bounding box center [784, 111] width 1568 height 32
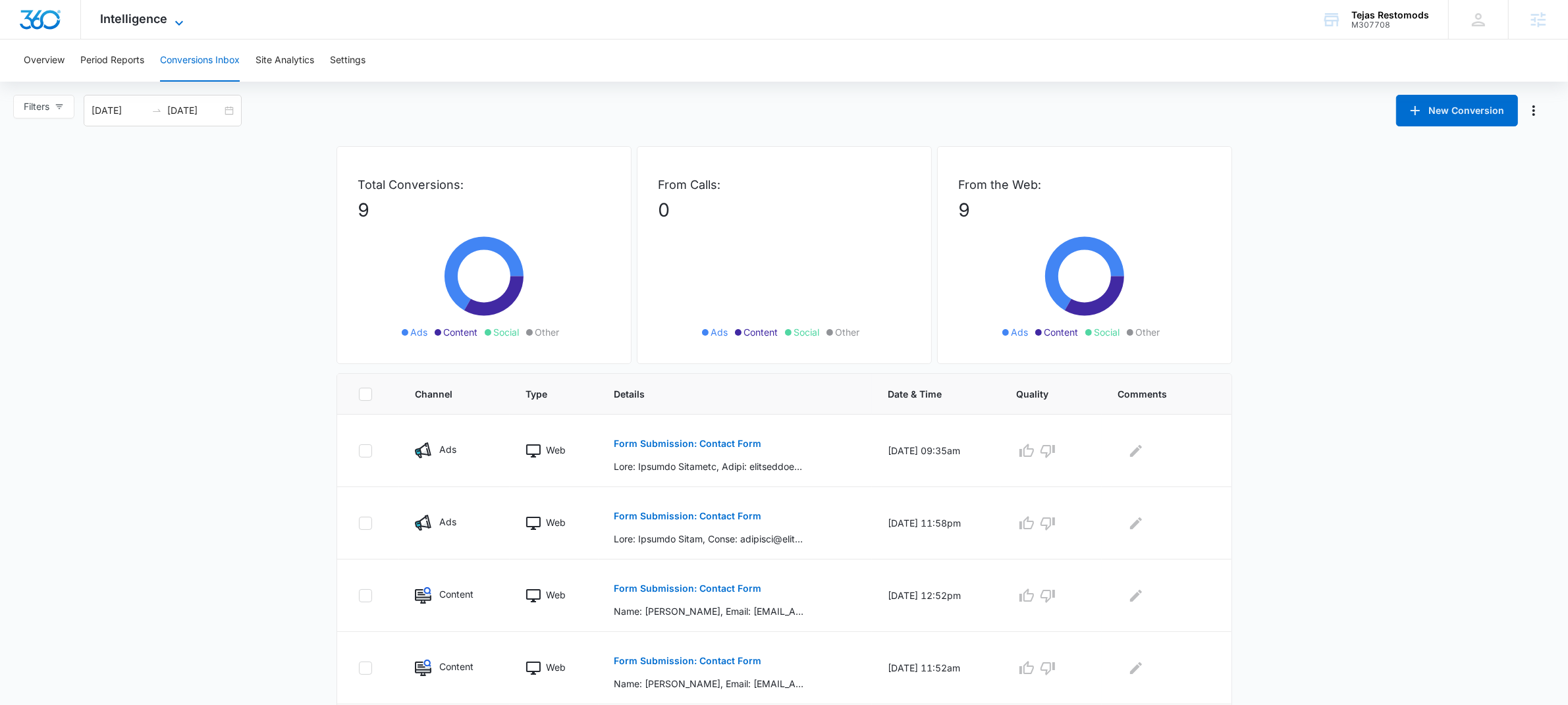
click at [153, 17] on span "Intelligence" at bounding box center [134, 19] width 67 height 14
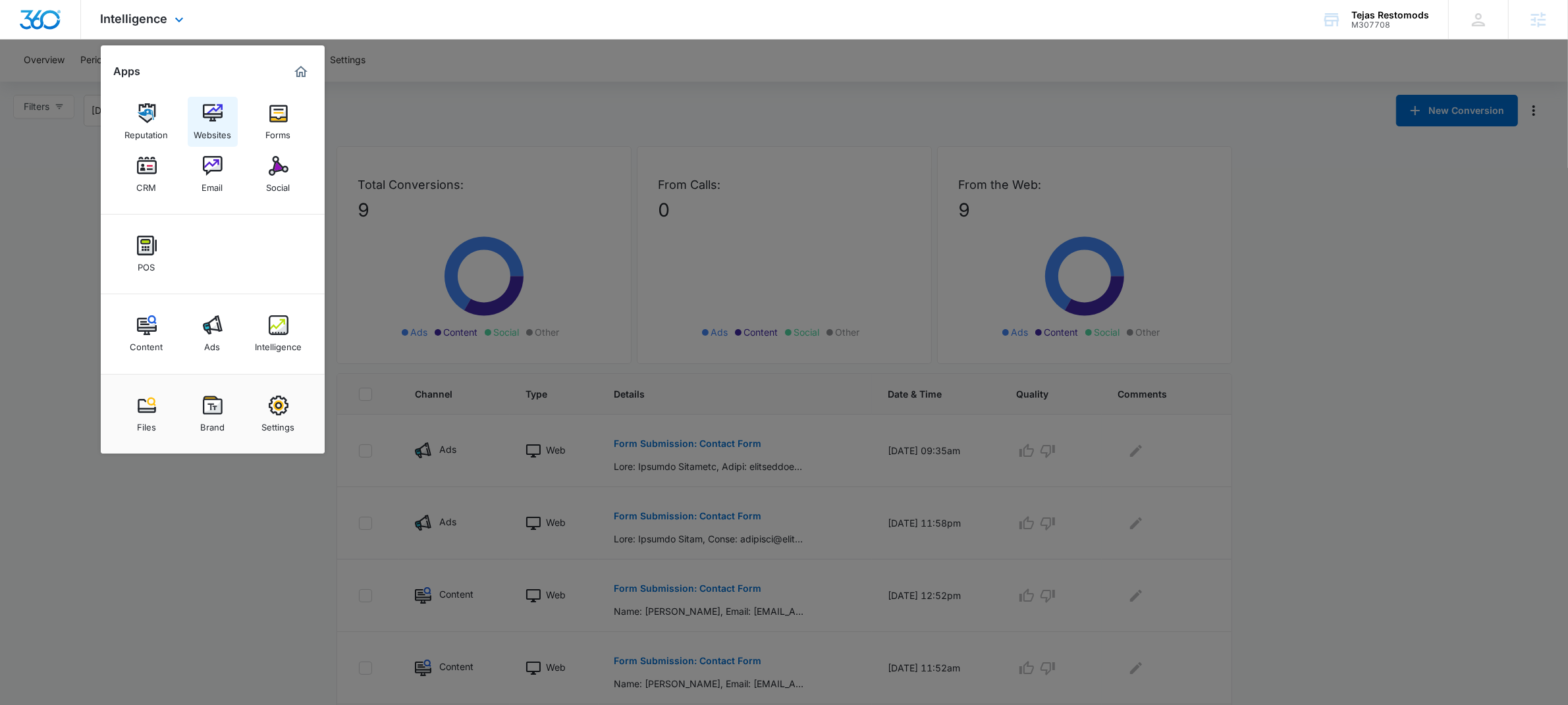
click at [212, 119] on img at bounding box center [212, 114] width 20 height 20
